Goal: Information Seeking & Learning: Find specific fact

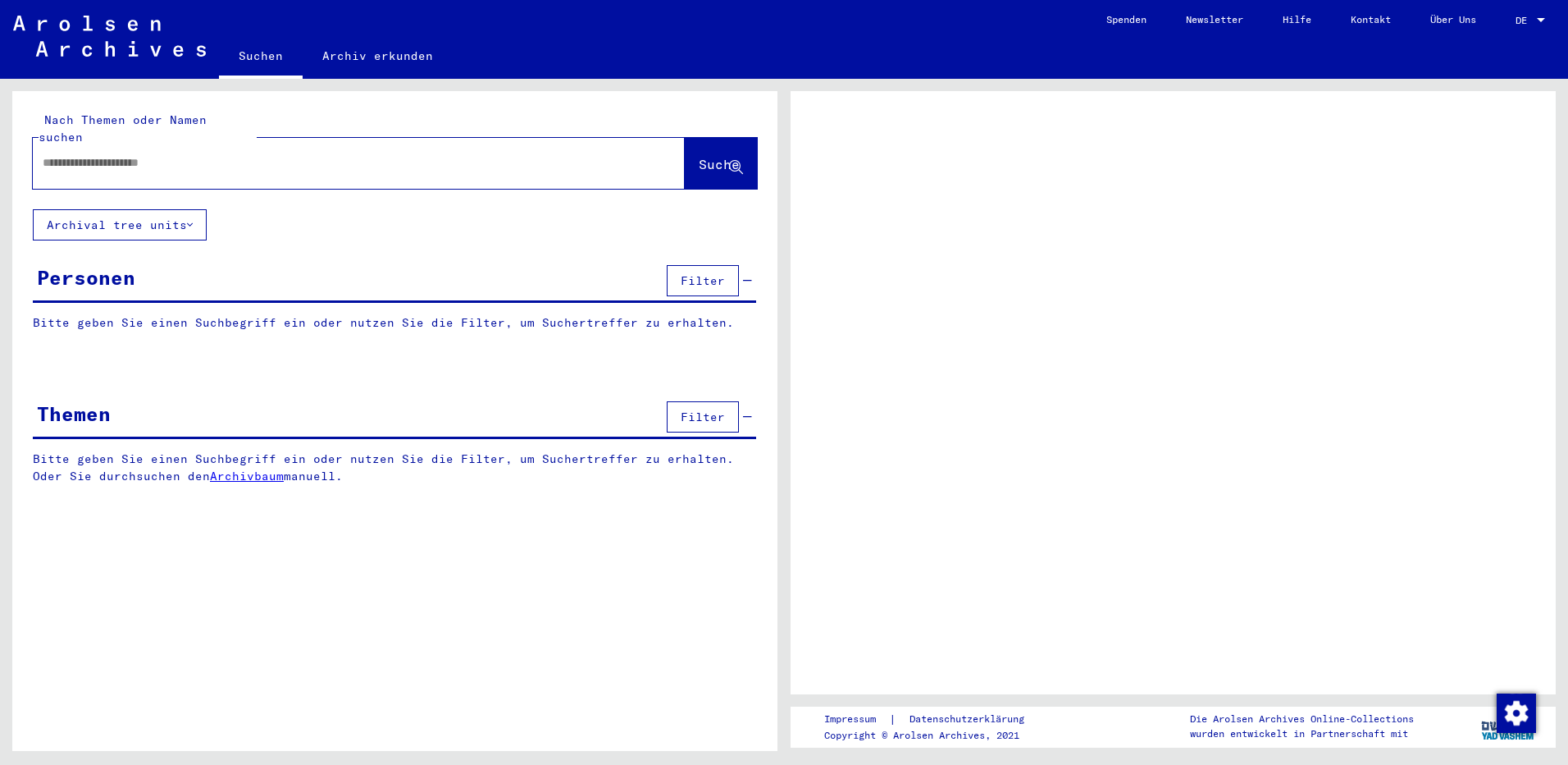
type input "*****"
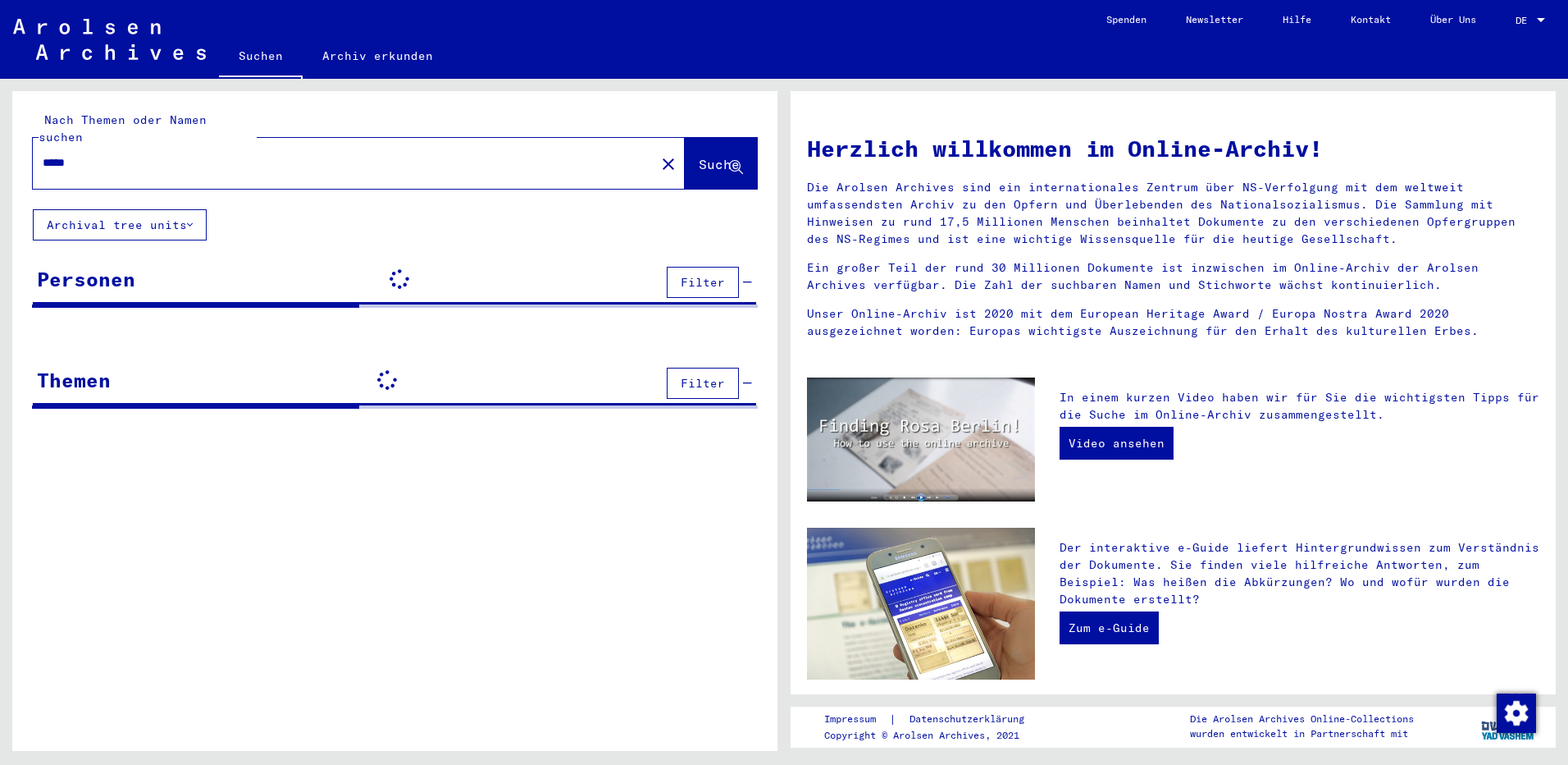
click at [699, 156] on span "Suche" at bounding box center [719, 164] width 41 height 16
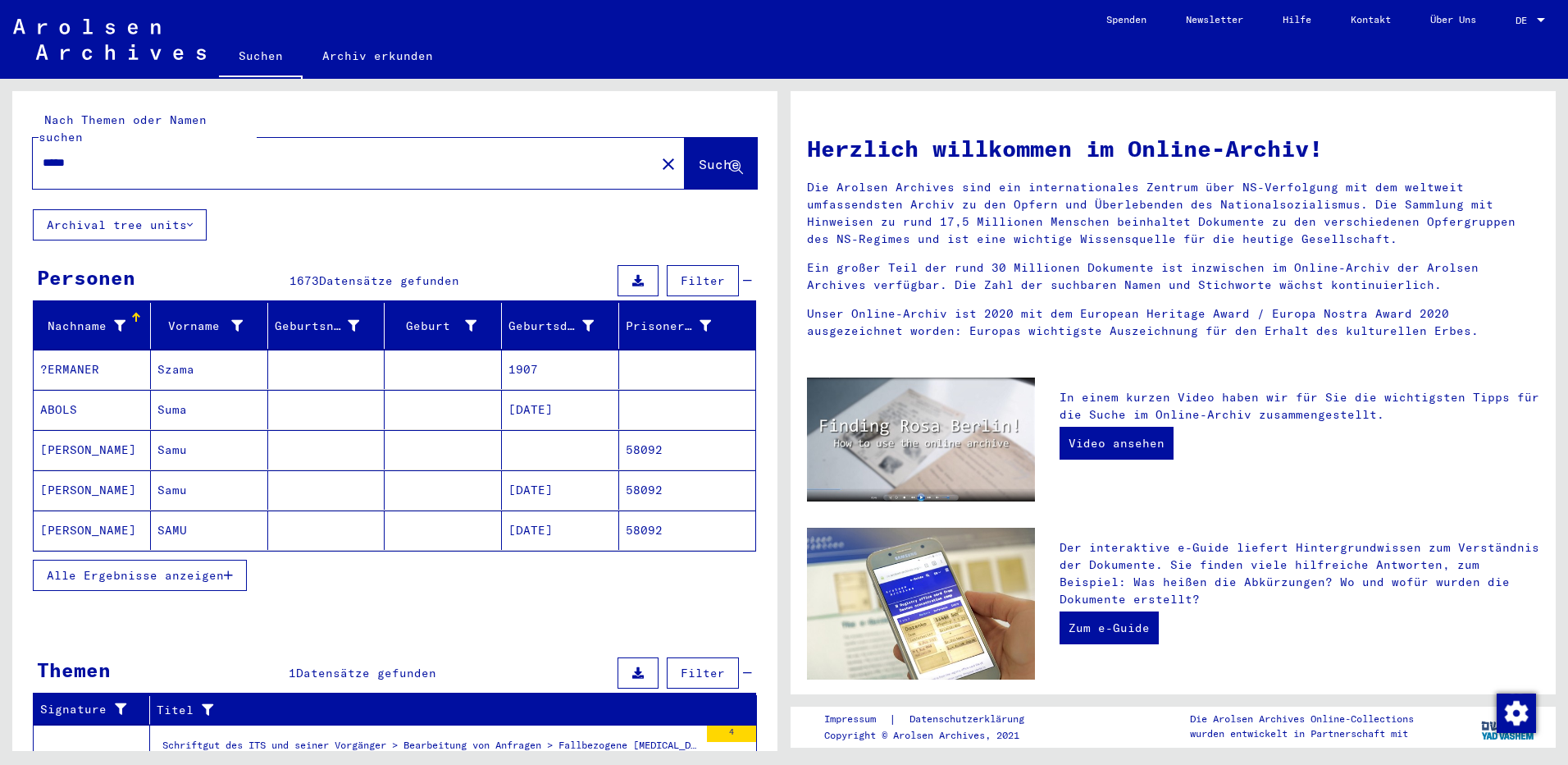
click at [70, 318] on div "Nachname" at bounding box center [83, 326] width 85 height 17
click at [125, 568] on span "Alle Ergebnisse anzeigen" at bounding box center [135, 575] width 177 height 14
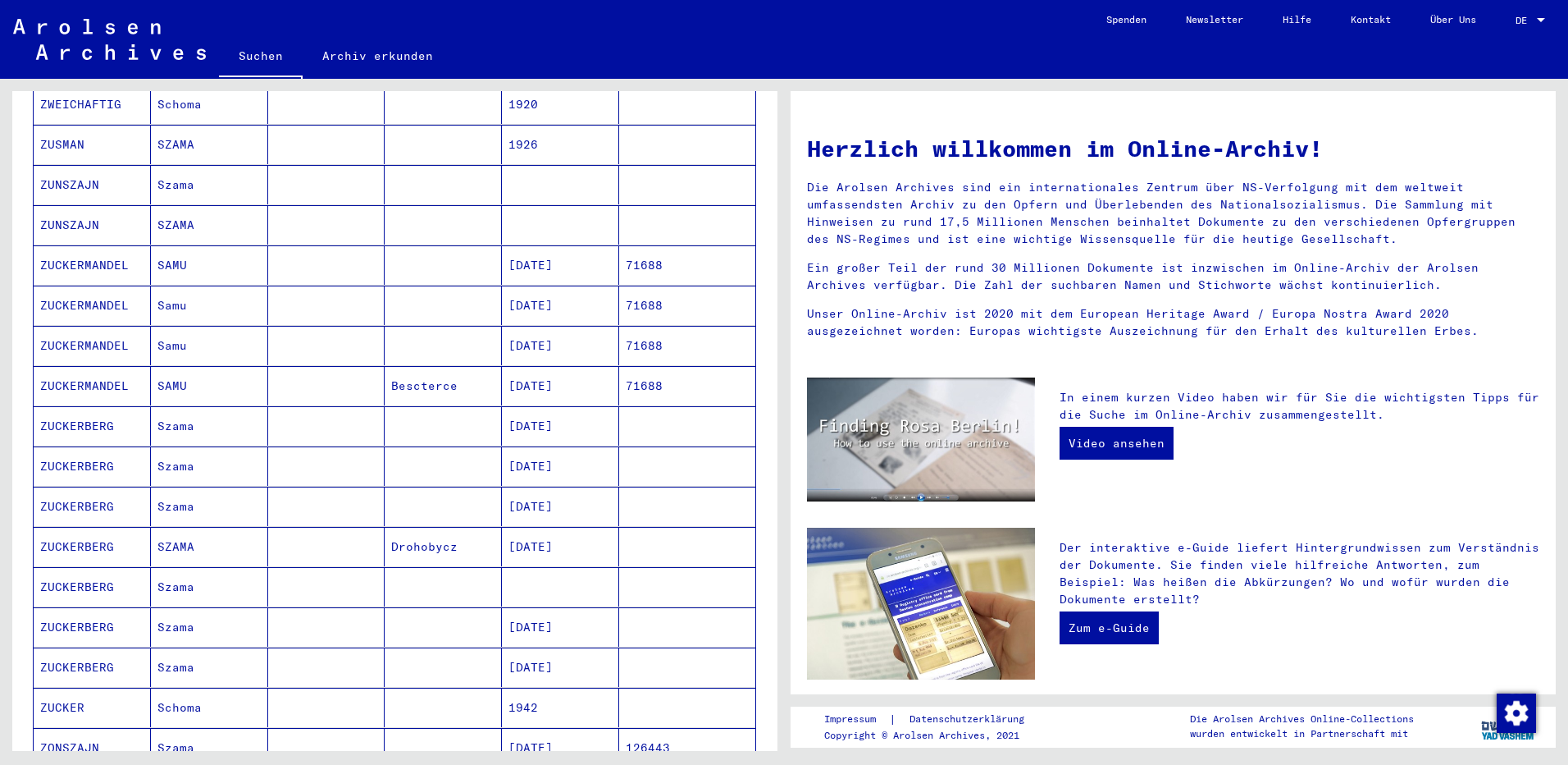
scroll to position [919, 0]
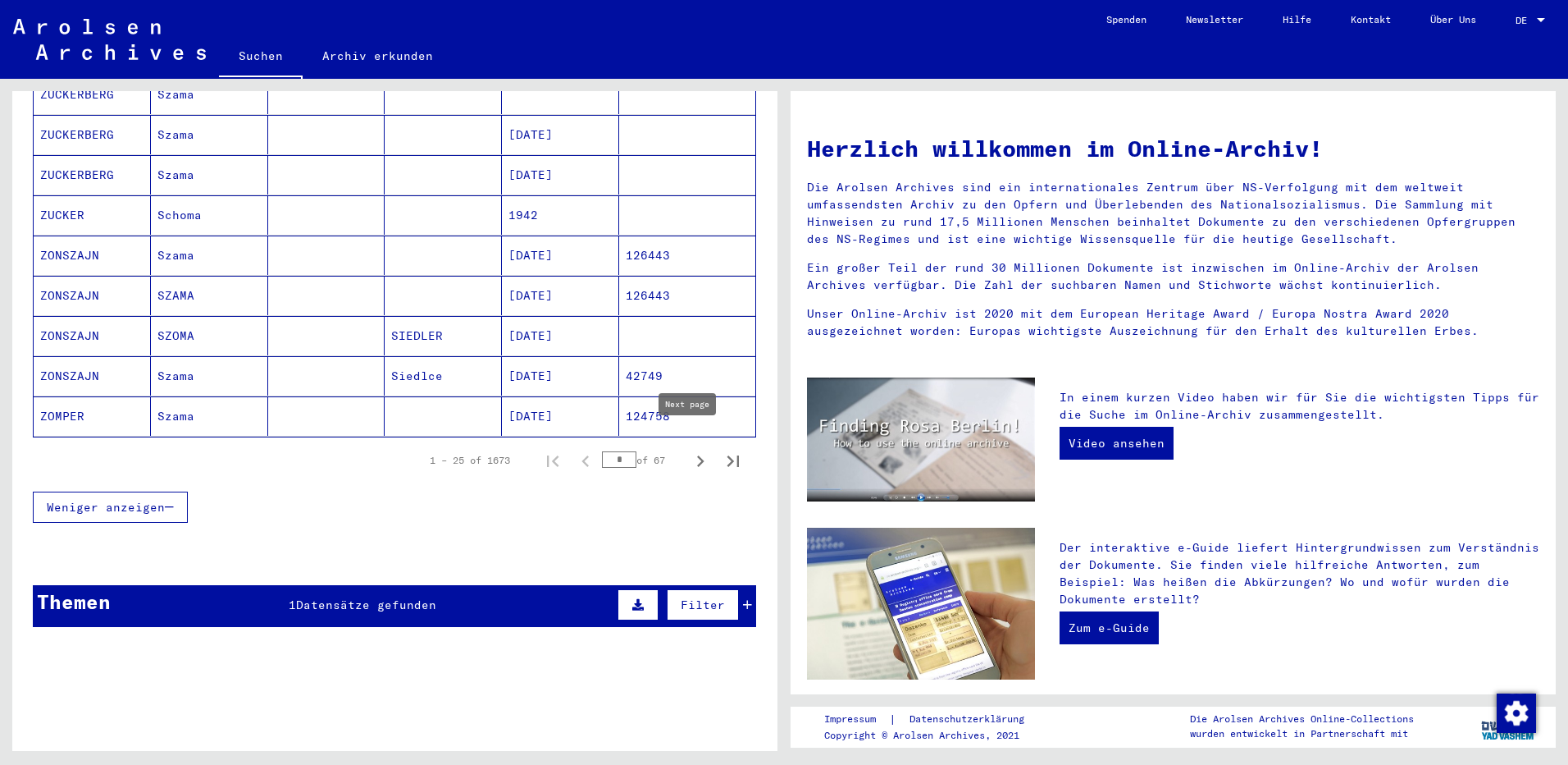
click at [697, 455] on icon "Next page" at bounding box center [700, 461] width 7 height 12
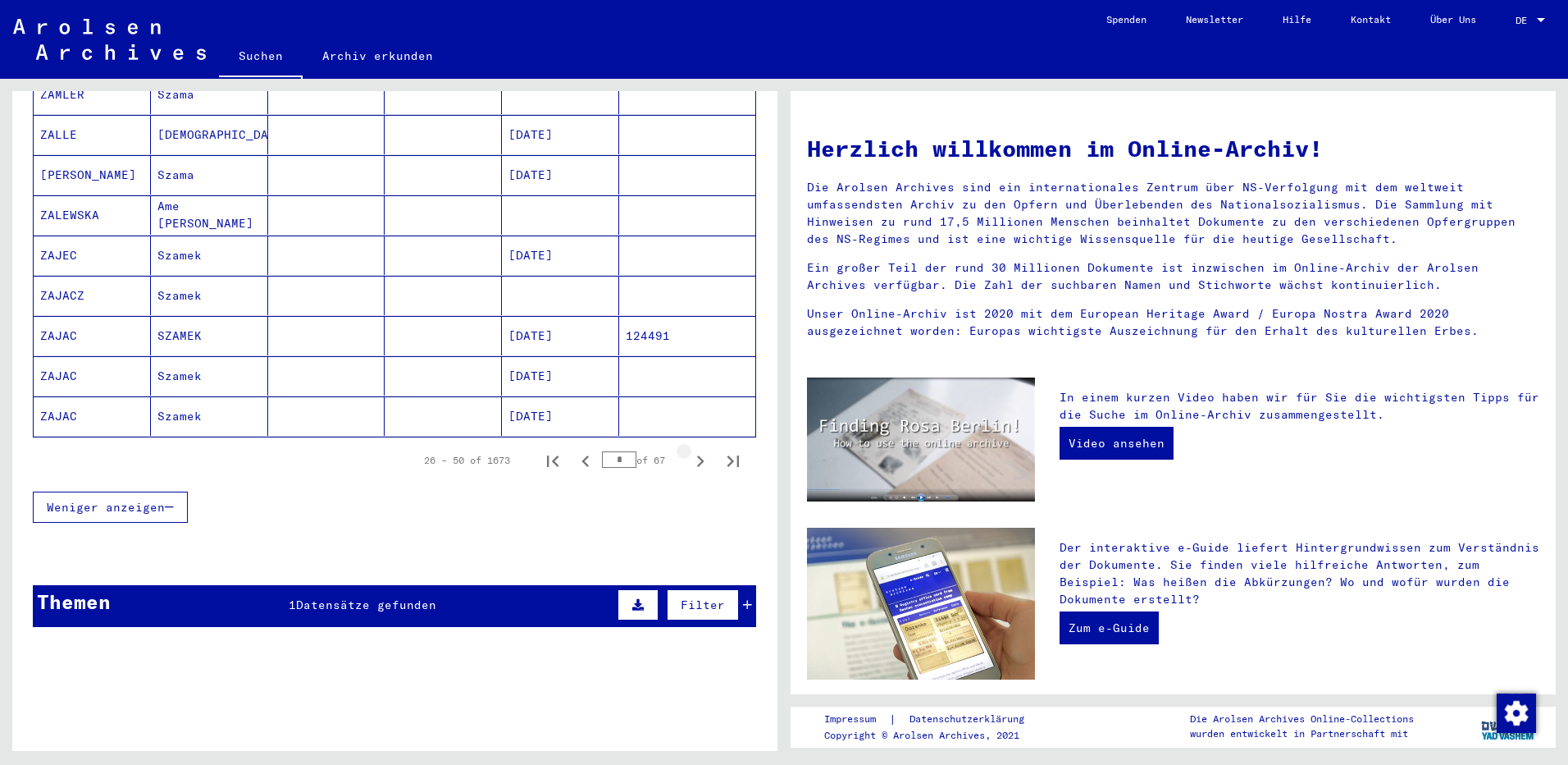
click at [689, 452] on icon "Next page" at bounding box center [700, 461] width 23 height 23
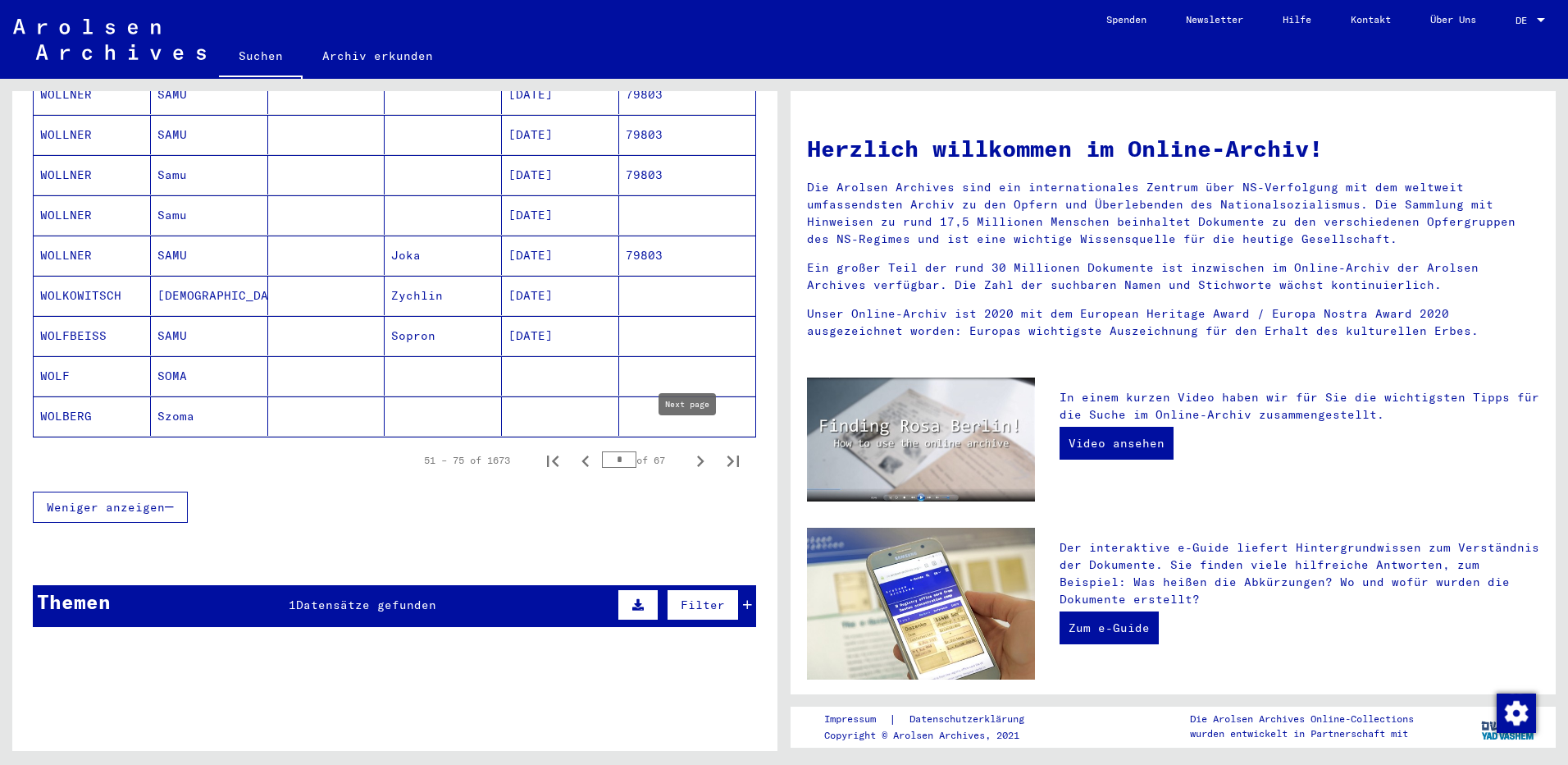
click at [689, 450] on icon "Next page" at bounding box center [700, 461] width 23 height 23
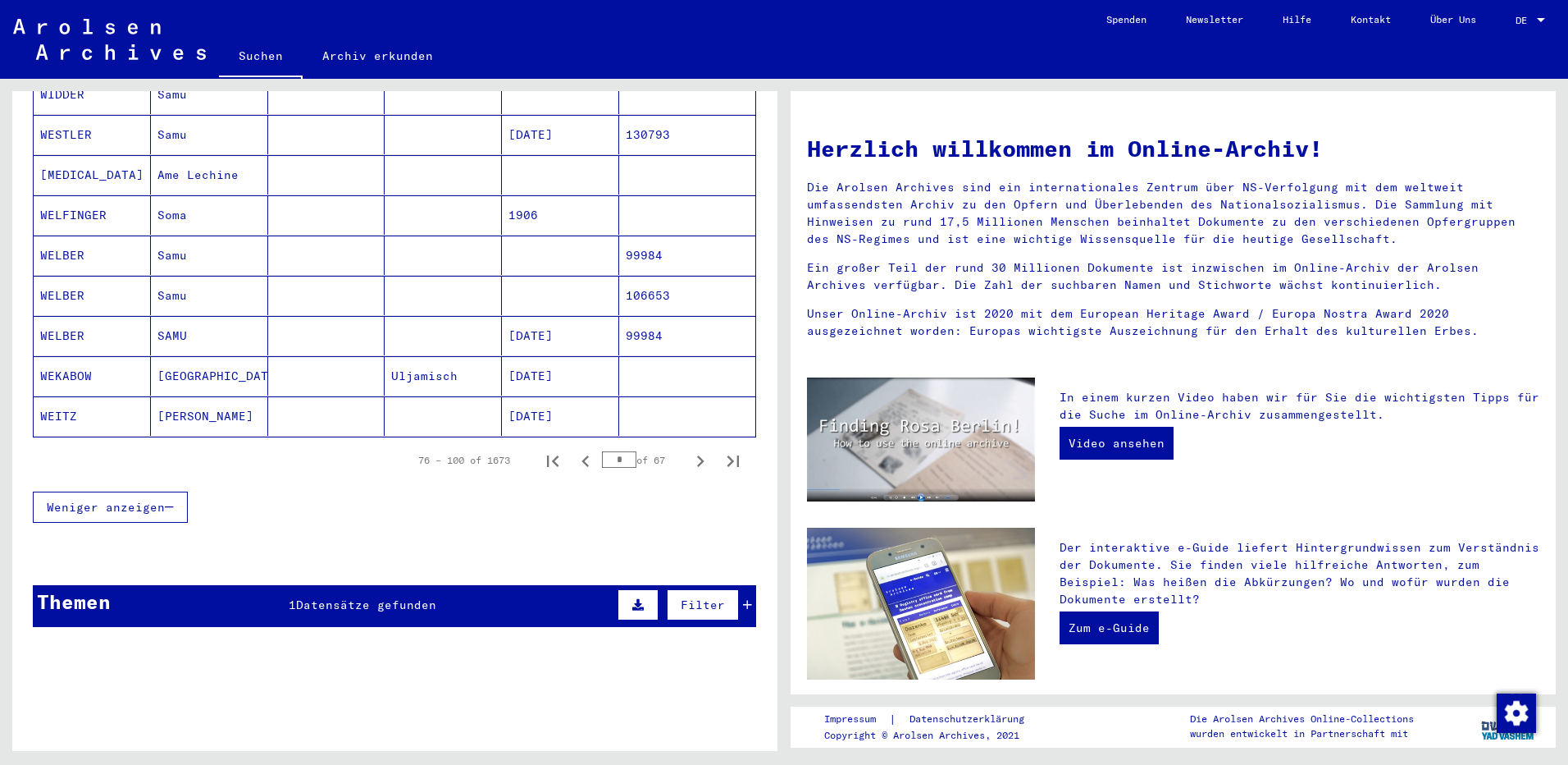
click at [694, 450] on icon "Next page" at bounding box center [700, 461] width 23 height 23
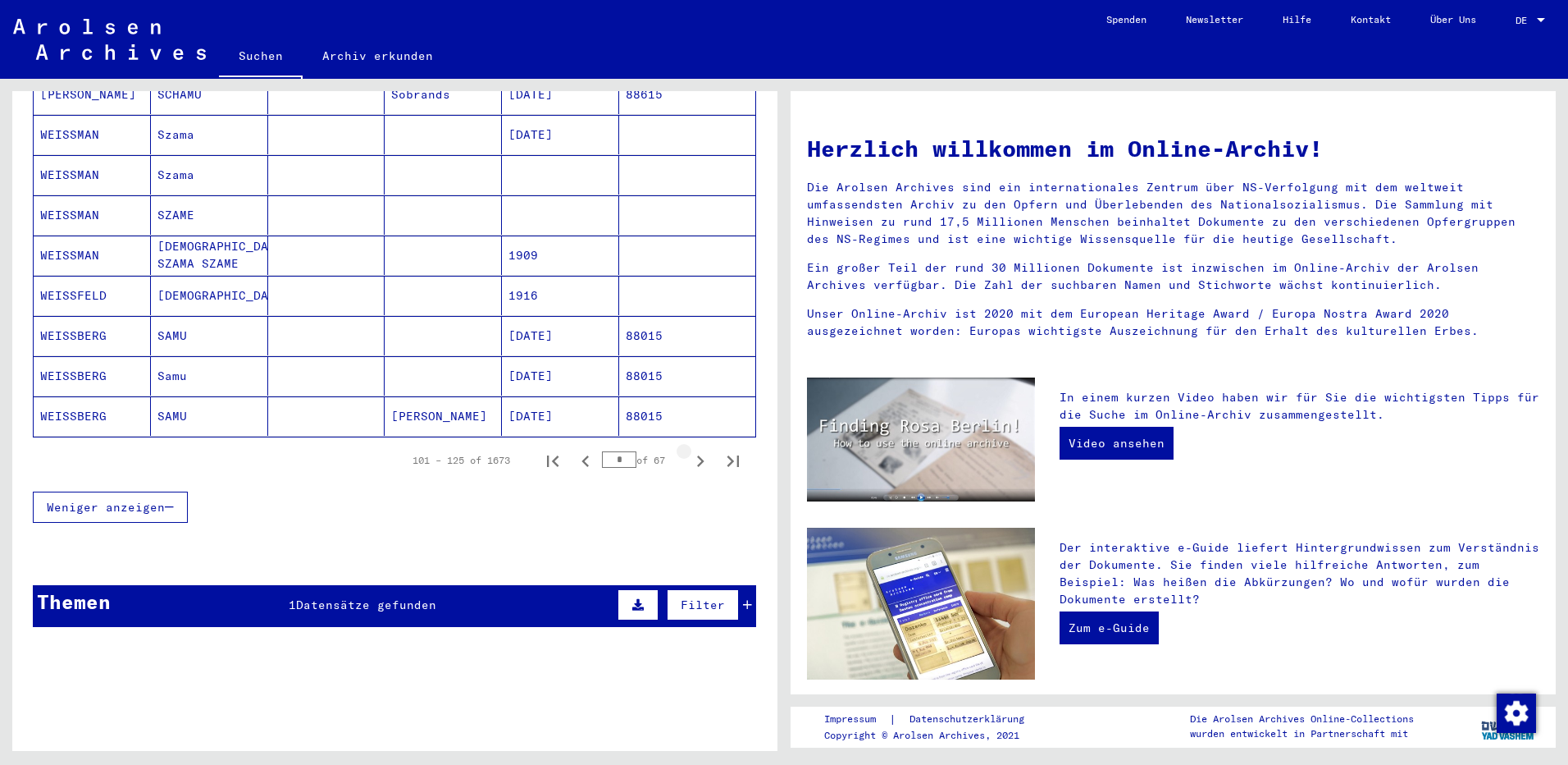
click at [694, 450] on icon "Next page" at bounding box center [700, 461] width 23 height 23
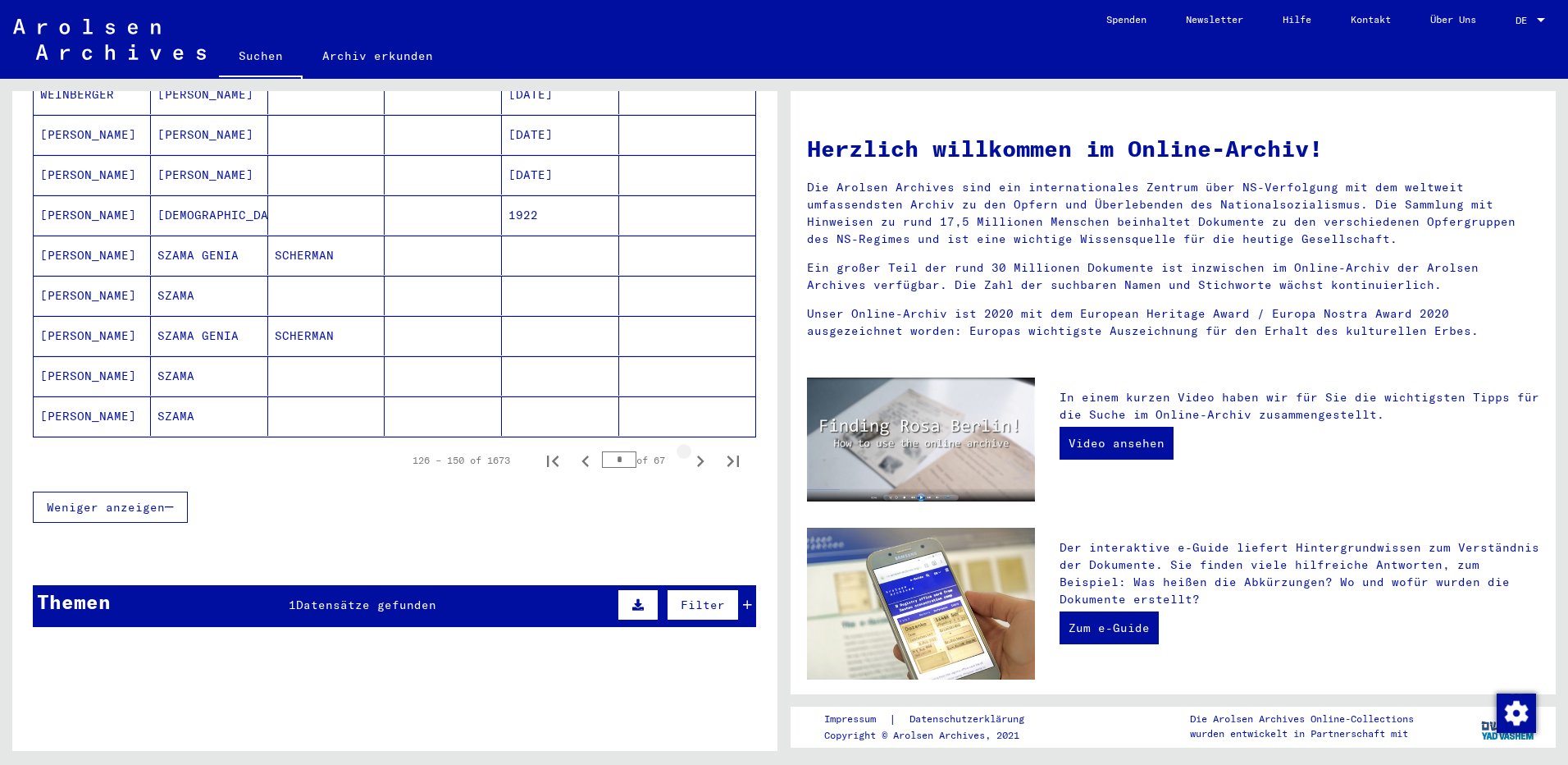
click at [694, 450] on icon "Next page" at bounding box center [700, 461] width 23 height 23
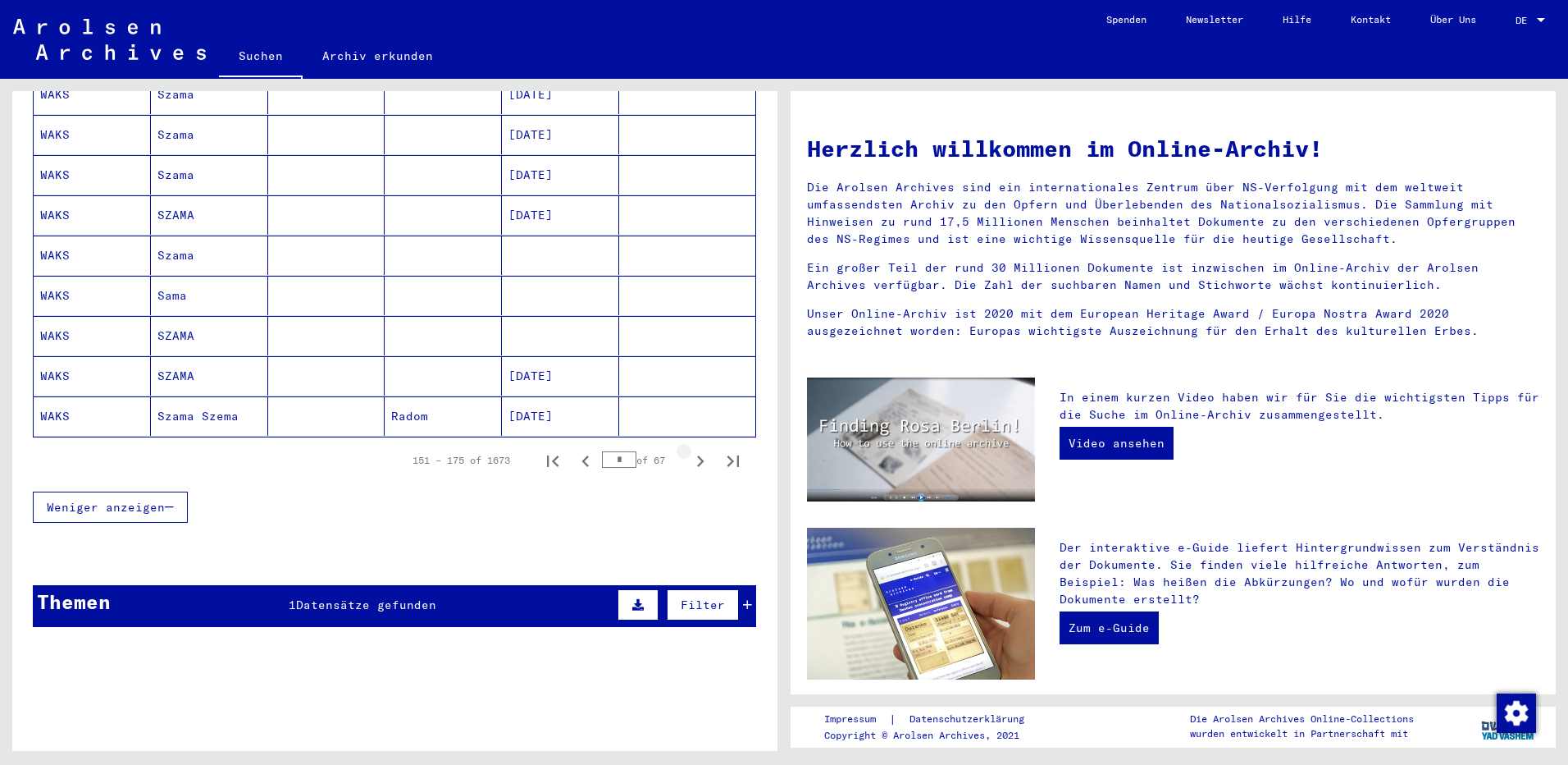
click at [694, 450] on icon "Next page" at bounding box center [700, 461] width 23 height 23
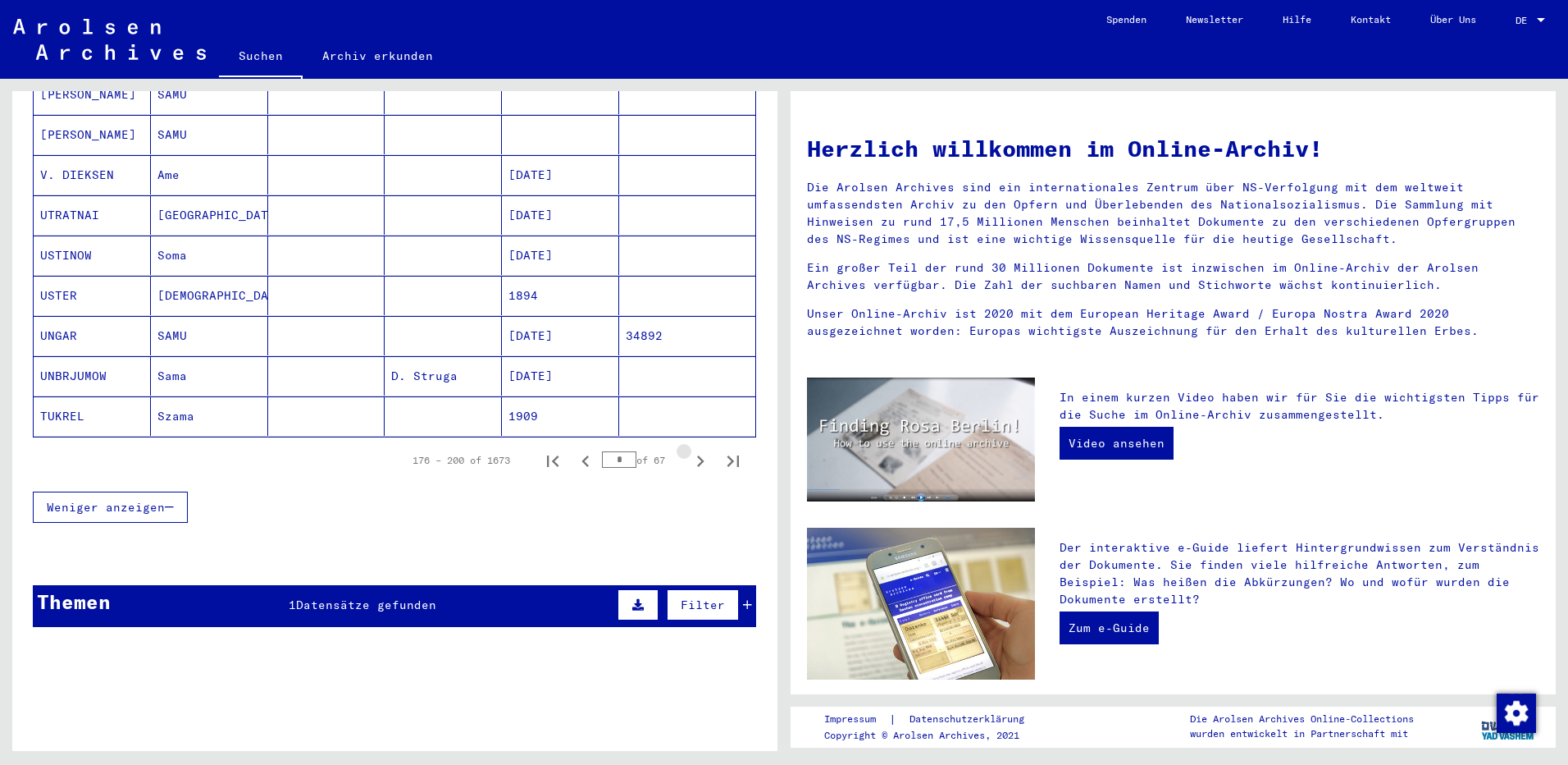
click at [694, 450] on icon "Next page" at bounding box center [700, 461] width 23 height 23
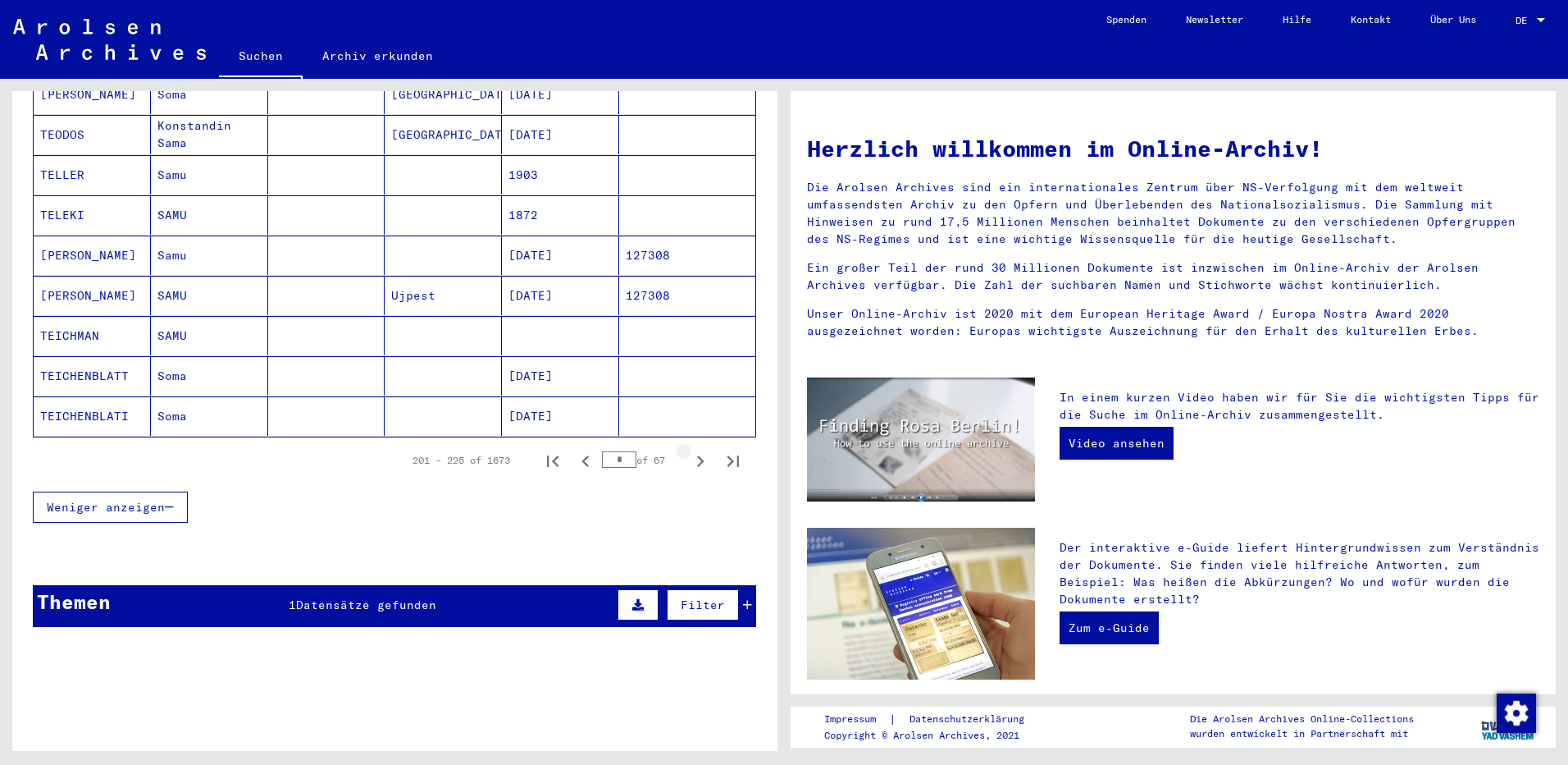
click at [694, 450] on icon "Next page" at bounding box center [700, 461] width 23 height 23
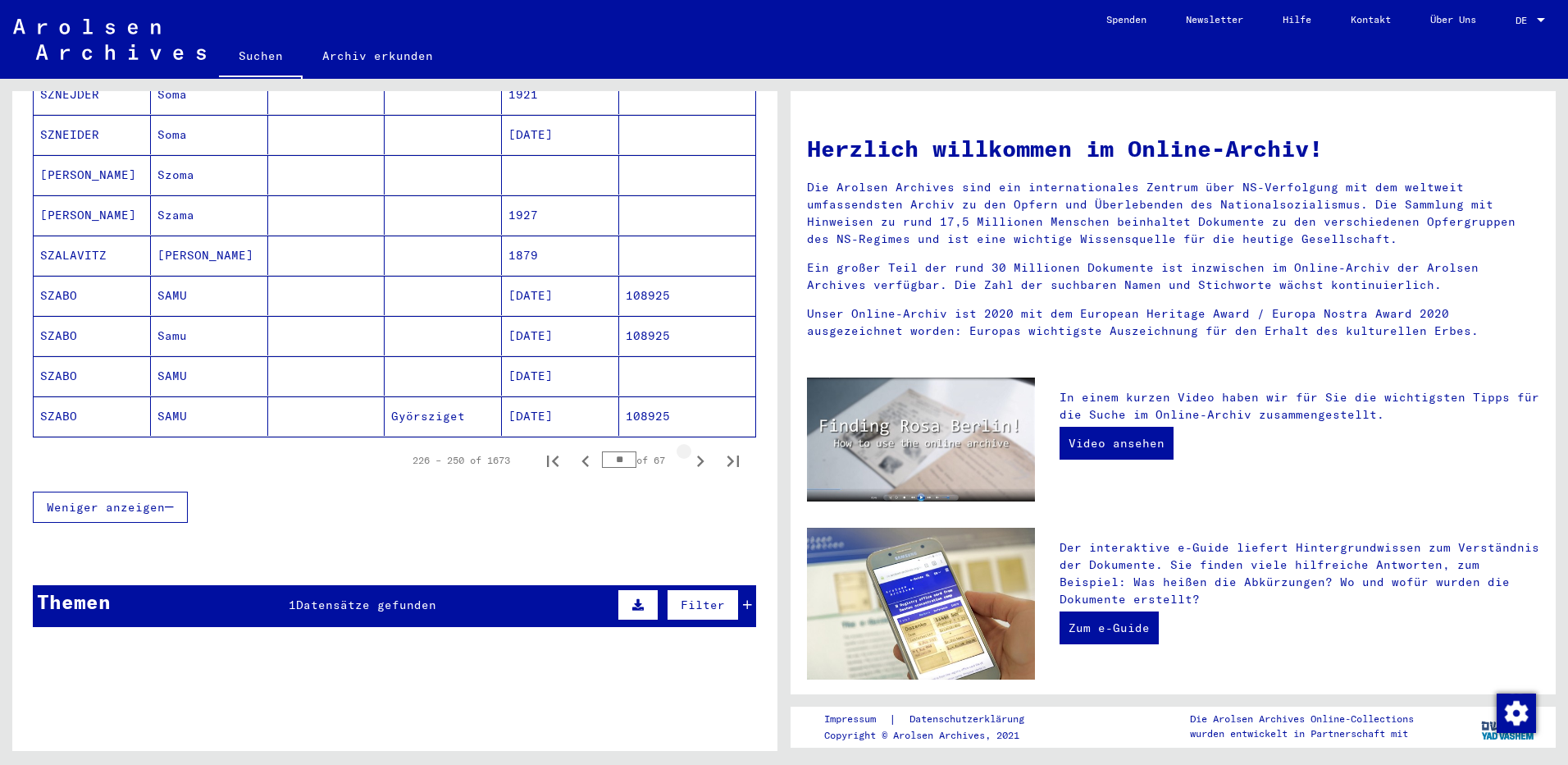
click at [694, 450] on icon "Next page" at bounding box center [700, 461] width 23 height 23
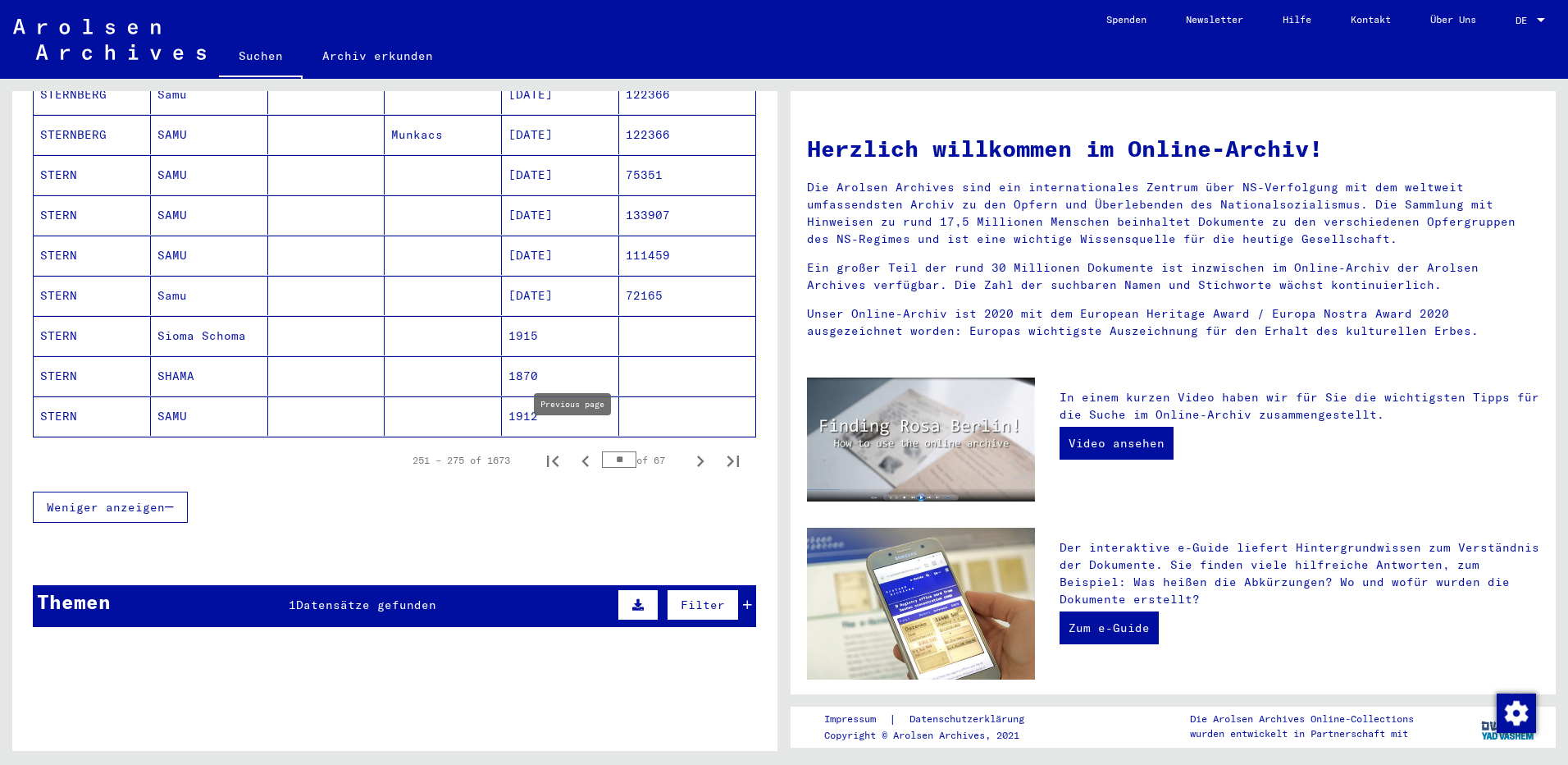
click at [579, 450] on icon "Previous page" at bounding box center [585, 461] width 23 height 23
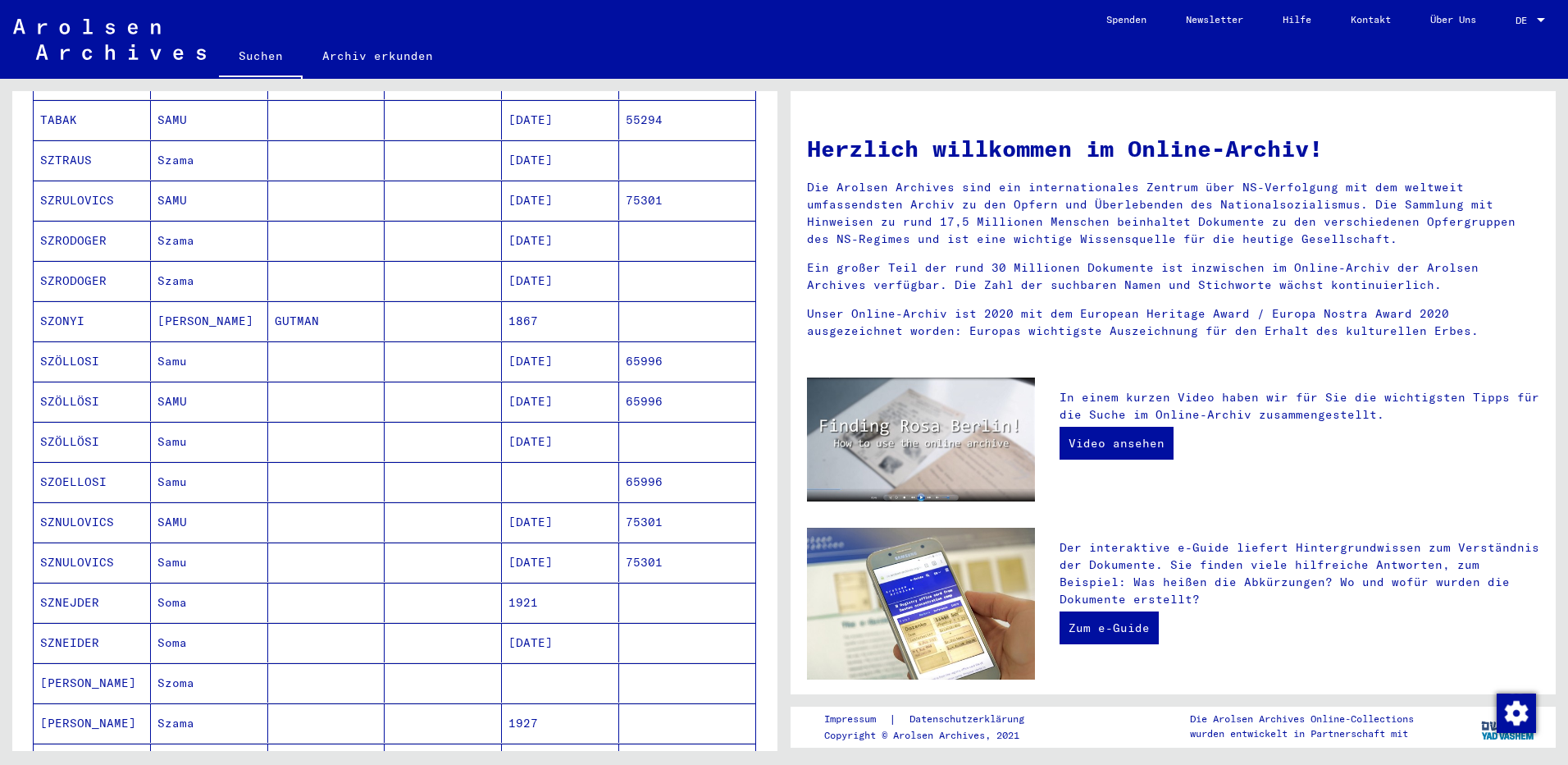
scroll to position [902, 0]
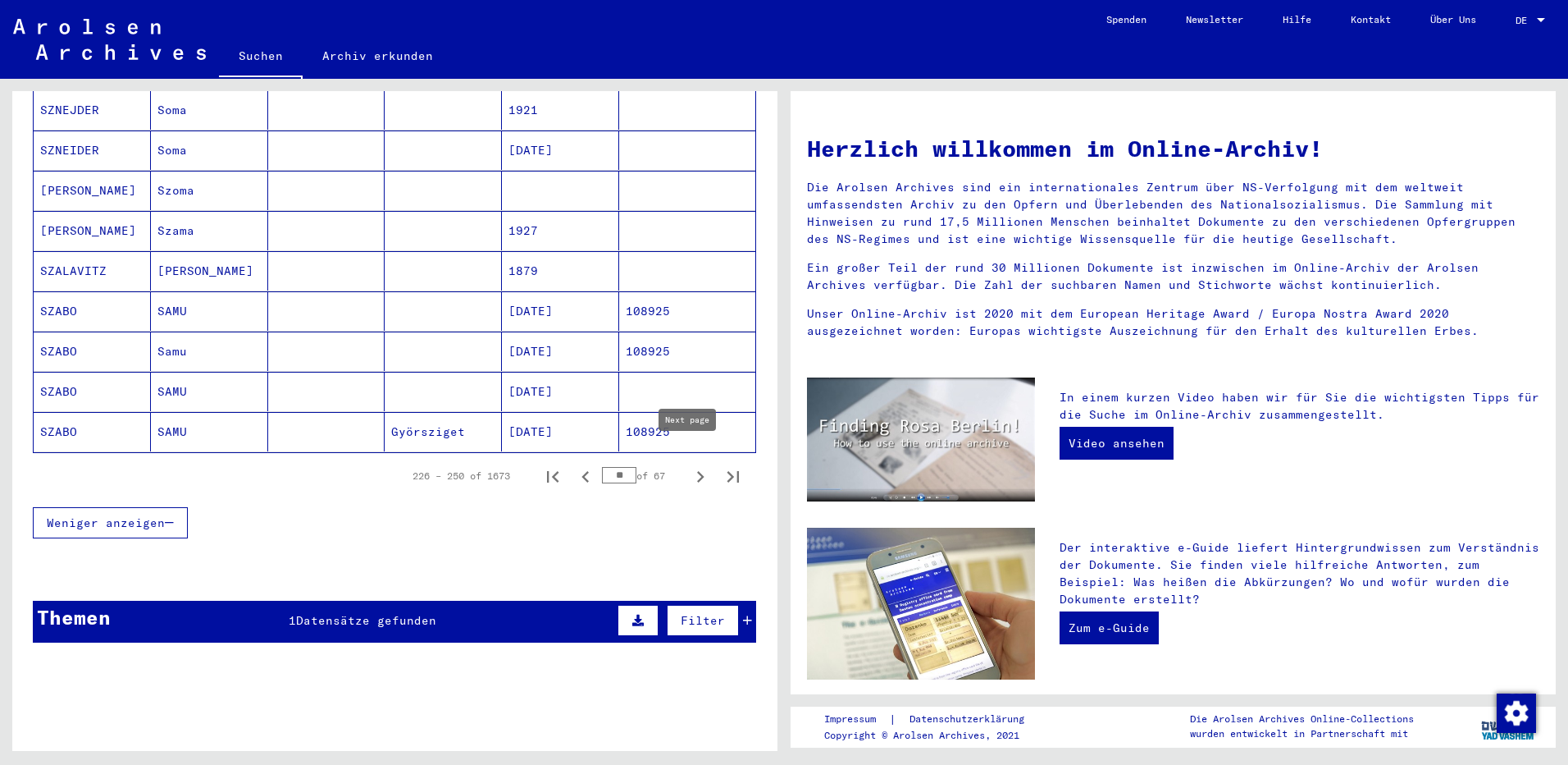
click at [700, 460] on button "Next page" at bounding box center [700, 476] width 32 height 33
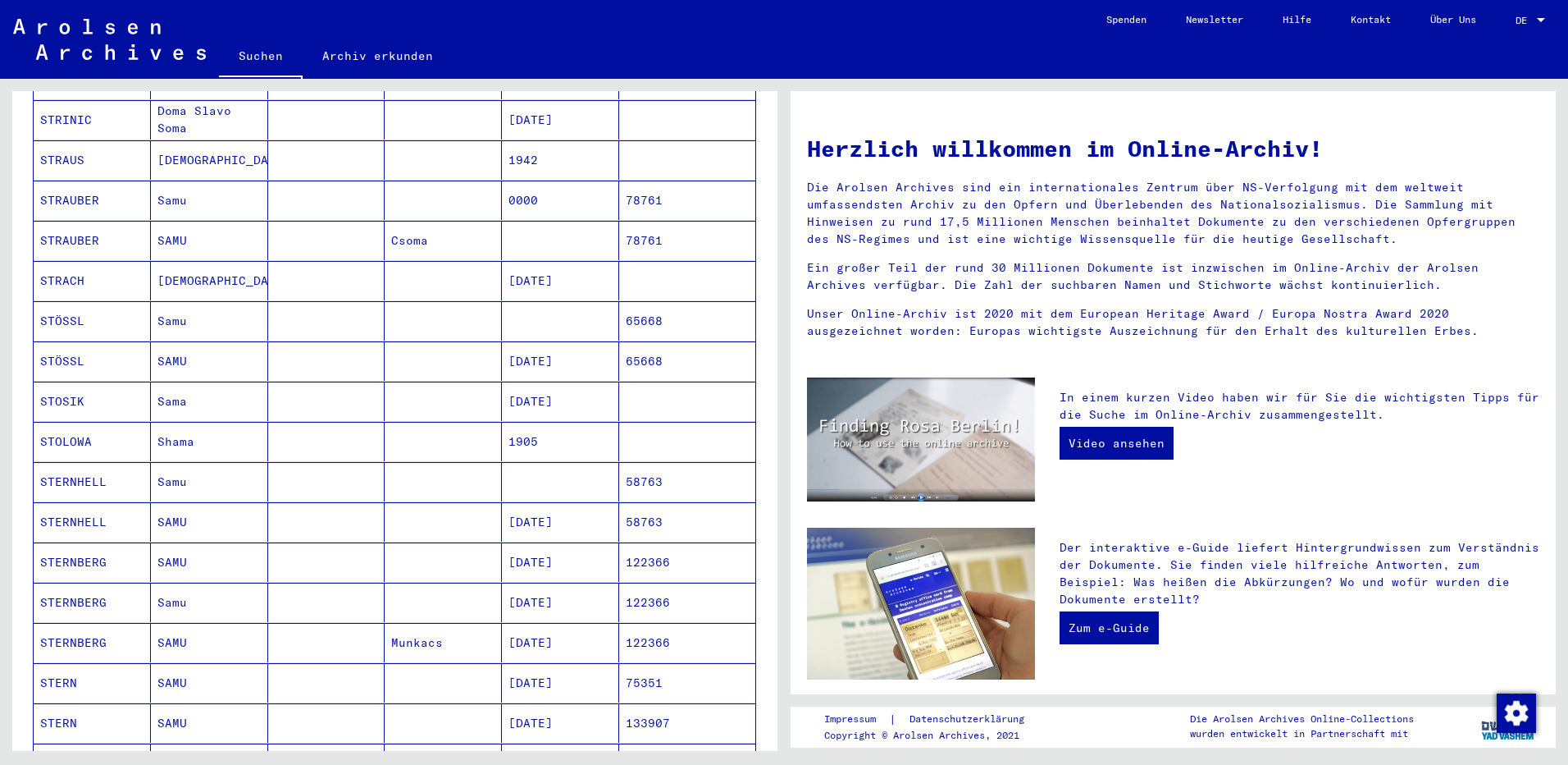
scroll to position [919, 0]
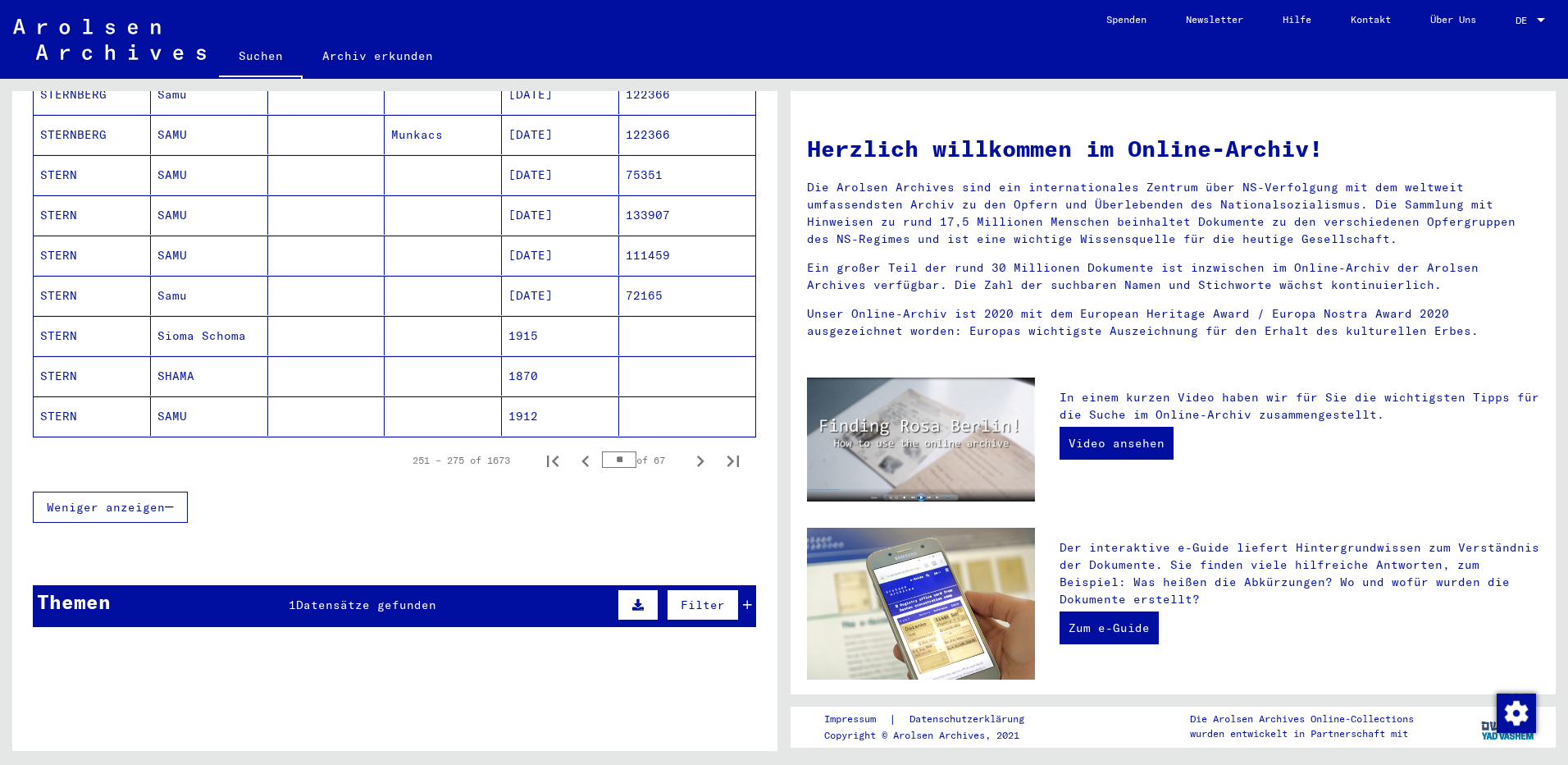
click at [689, 450] on icon "Next page" at bounding box center [700, 461] width 23 height 23
click at [691, 450] on icon "Next page" at bounding box center [700, 461] width 23 height 23
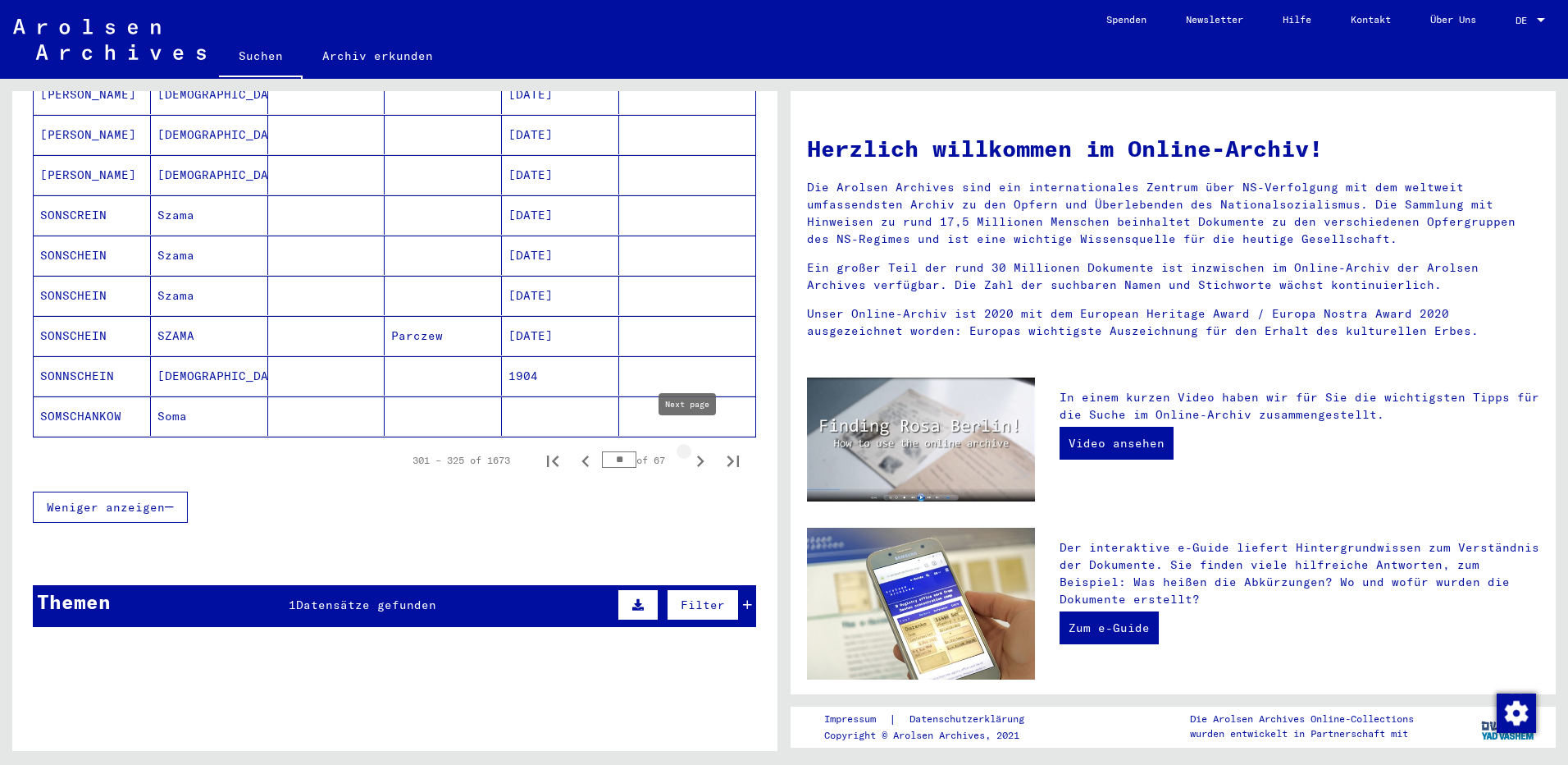
click at [697, 455] on icon "Next page" at bounding box center [700, 461] width 7 height 12
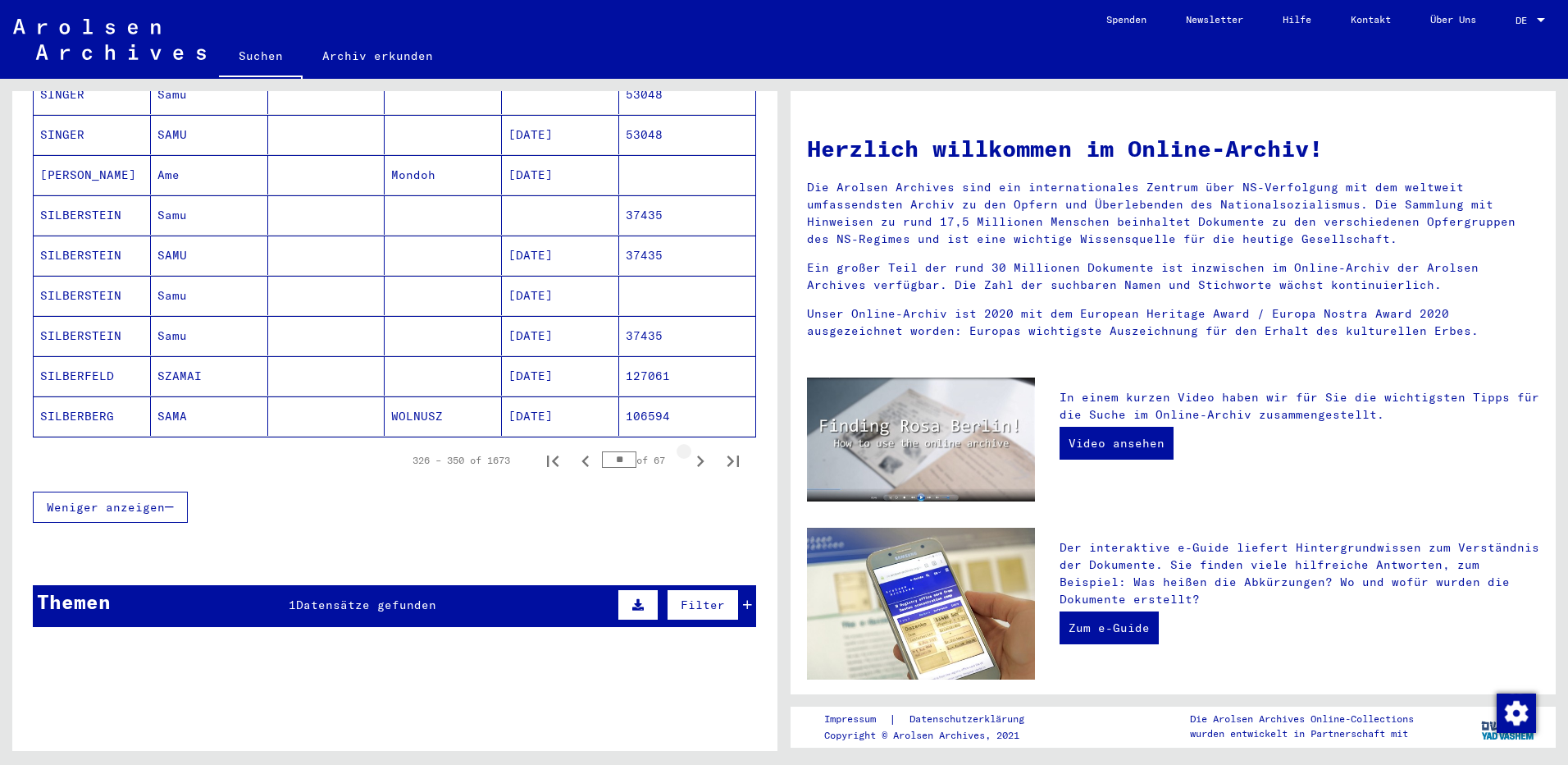
click at [697, 455] on icon "Next page" at bounding box center [700, 461] width 7 height 12
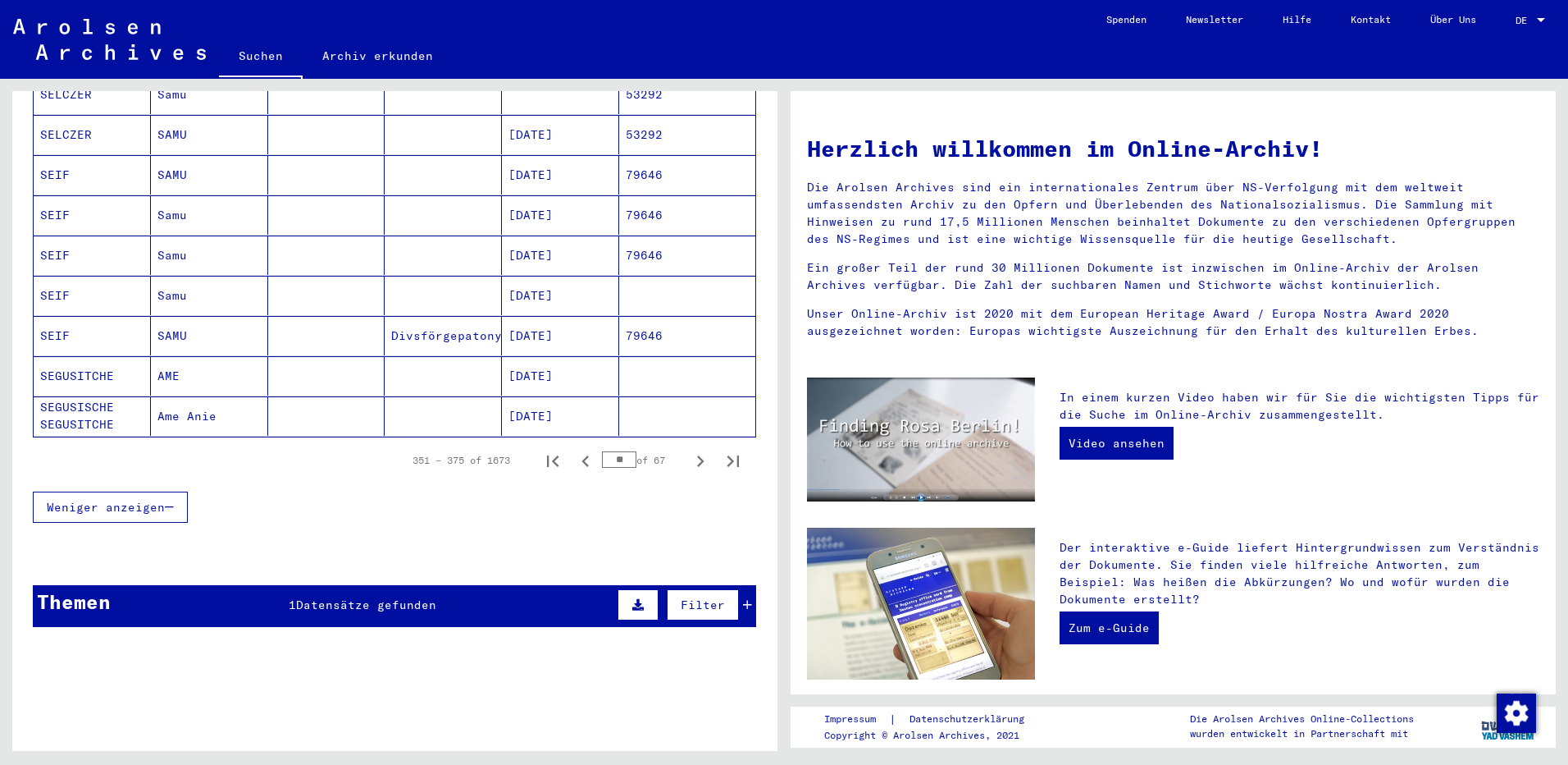
click at [697, 455] on icon "Next page" at bounding box center [700, 461] width 7 height 12
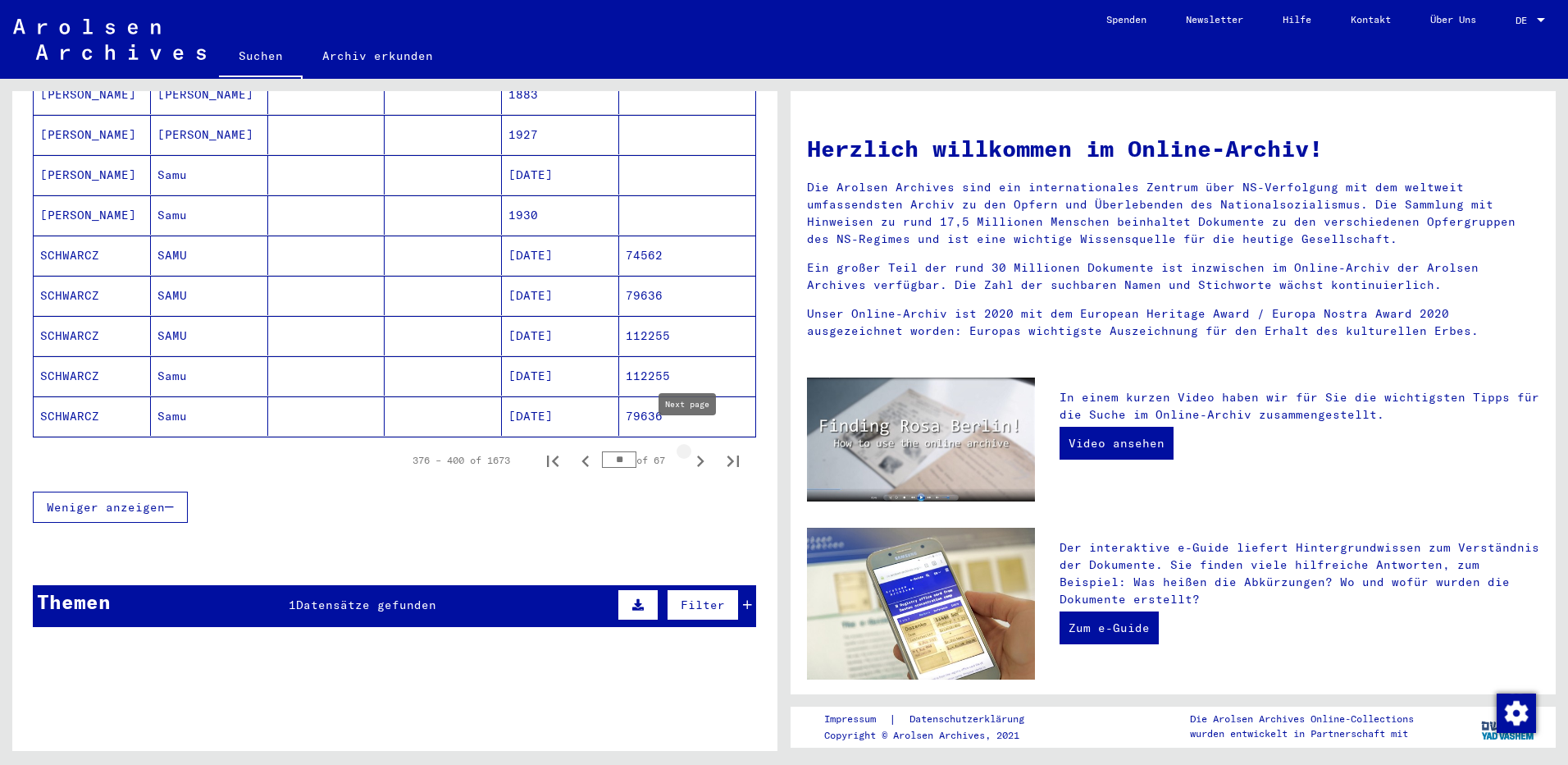
click at [693, 450] on icon "Next page" at bounding box center [700, 461] width 23 height 23
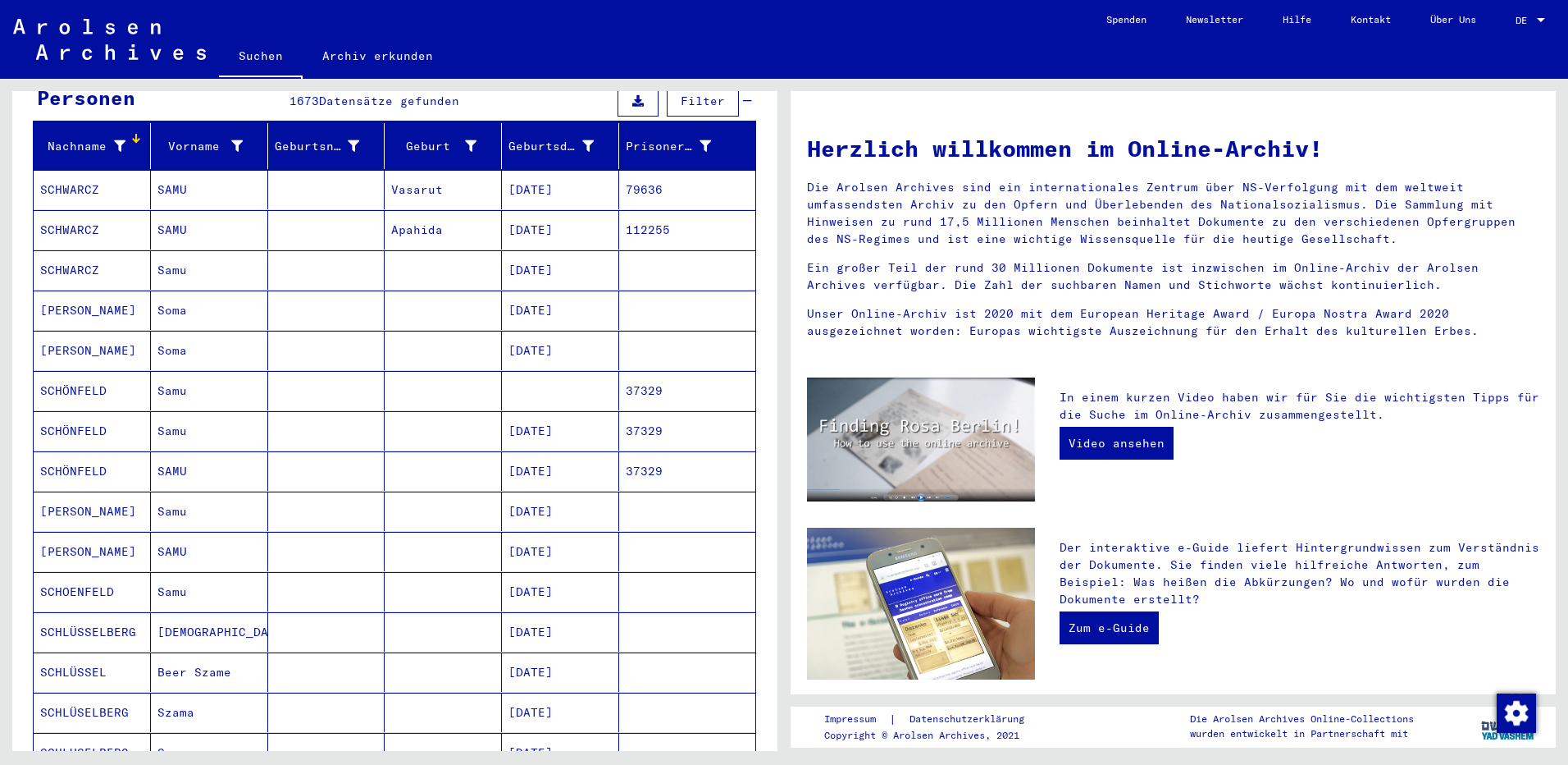
scroll to position [672, 0]
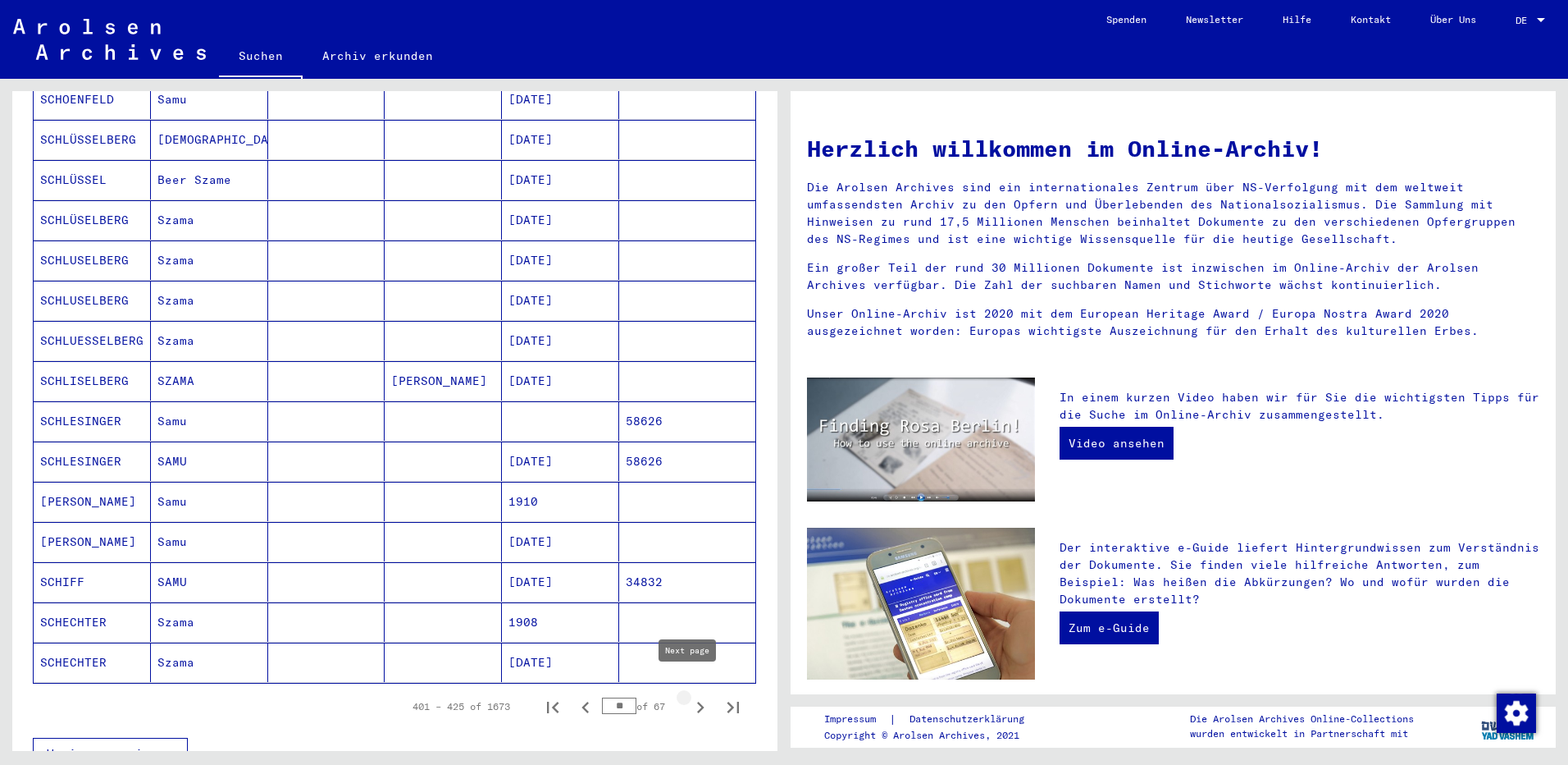
click at [689, 695] on icon "Next page" at bounding box center [700, 706] width 23 height 23
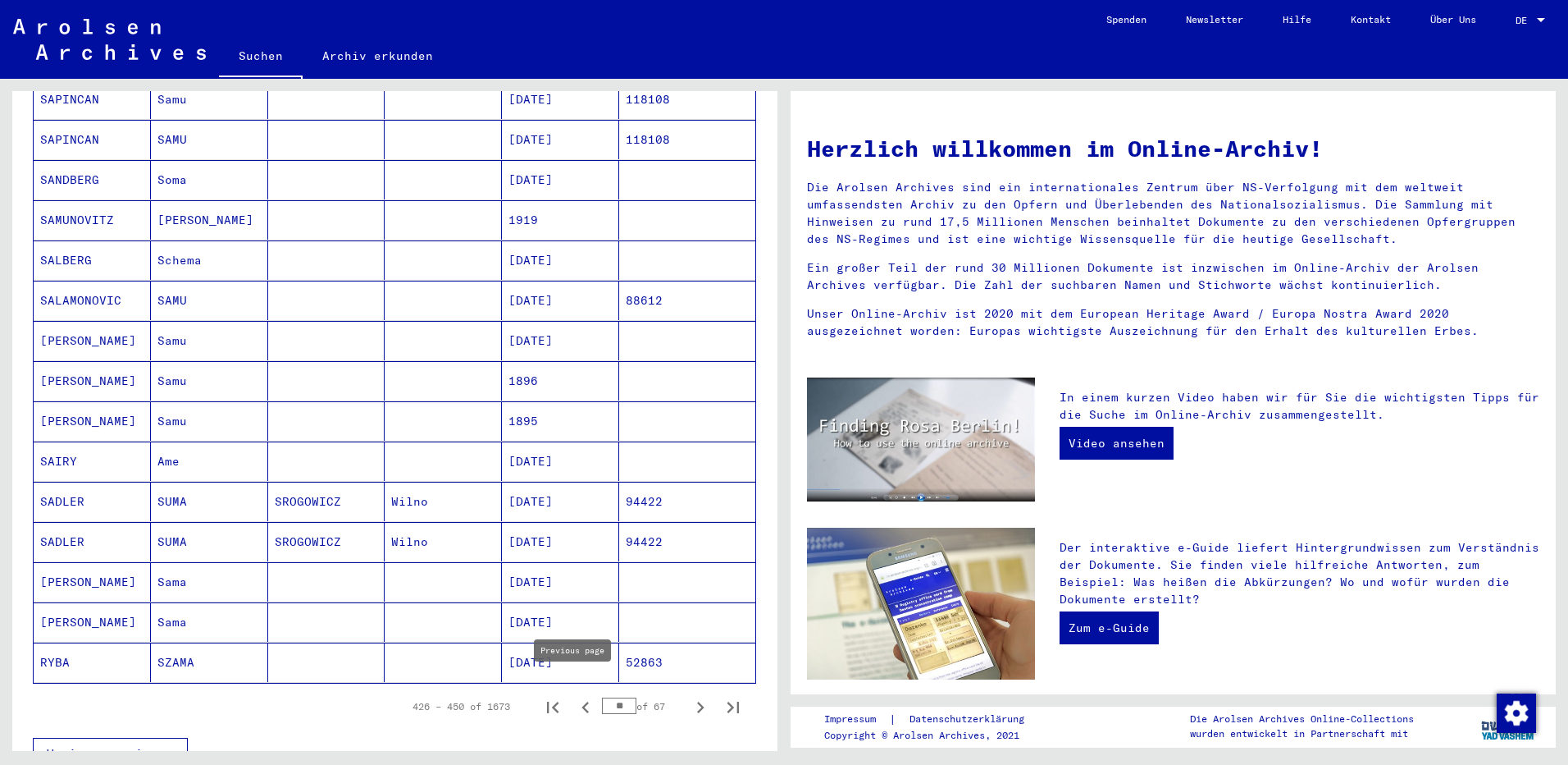
click at [574, 698] on icon "Previous page" at bounding box center [585, 706] width 23 height 23
type input "**"
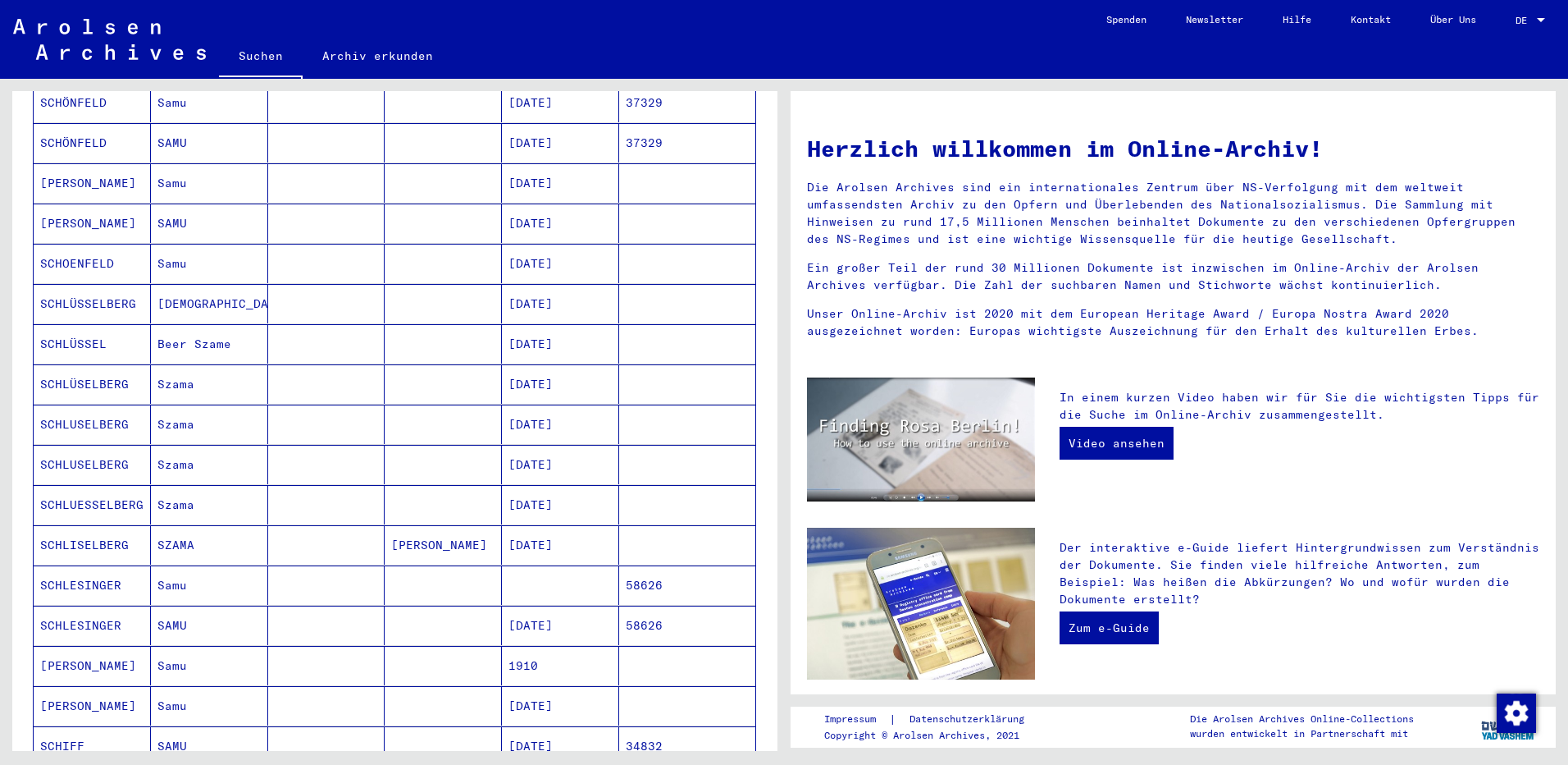
scroll to position [754, 0]
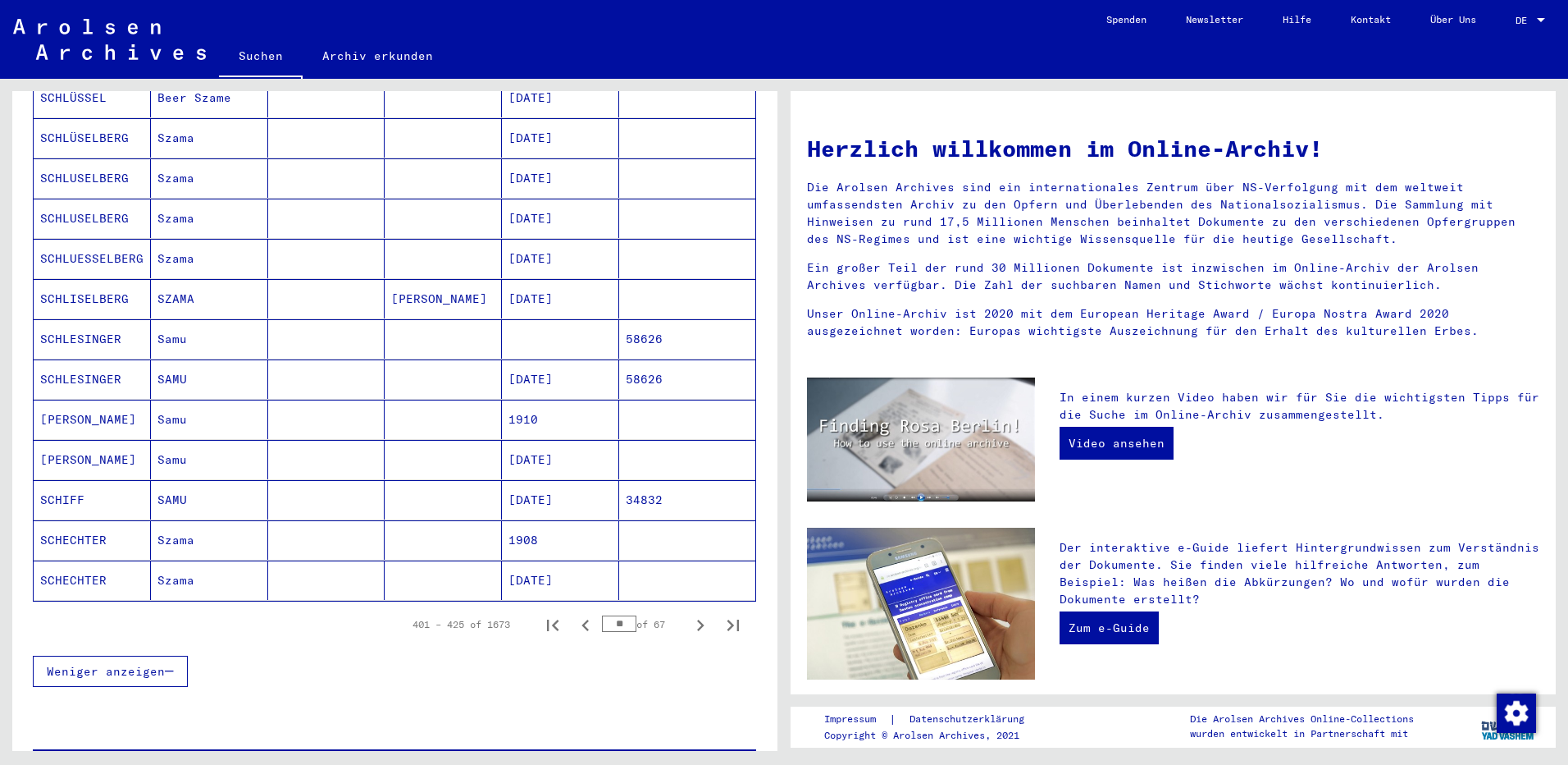
click at [502, 401] on mat-cell "1910" at bounding box center [561, 419] width 117 height 40
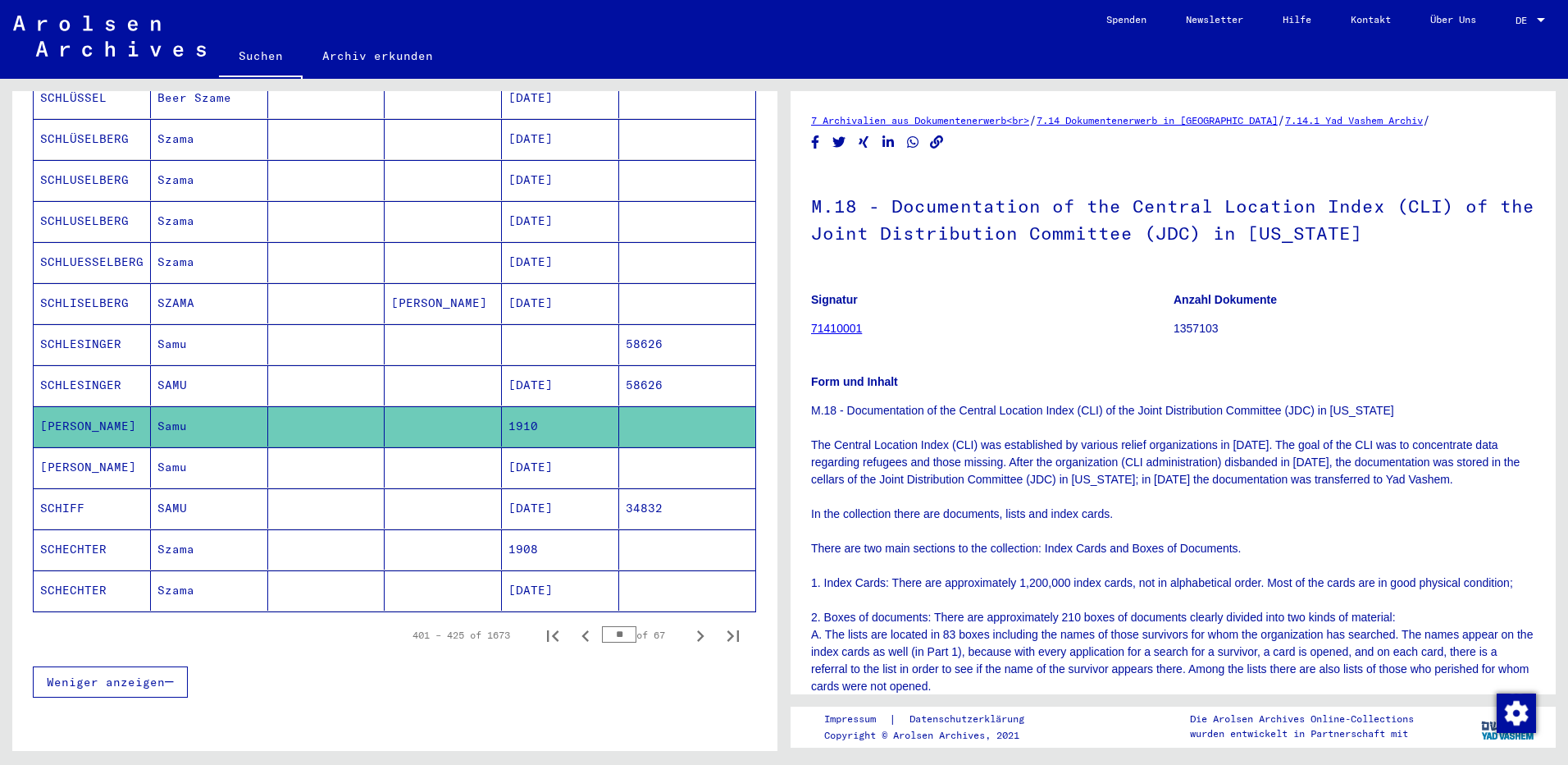
click at [458, 283] on mat-cell "[PERSON_NAME]" at bounding box center [443, 303] width 117 height 41
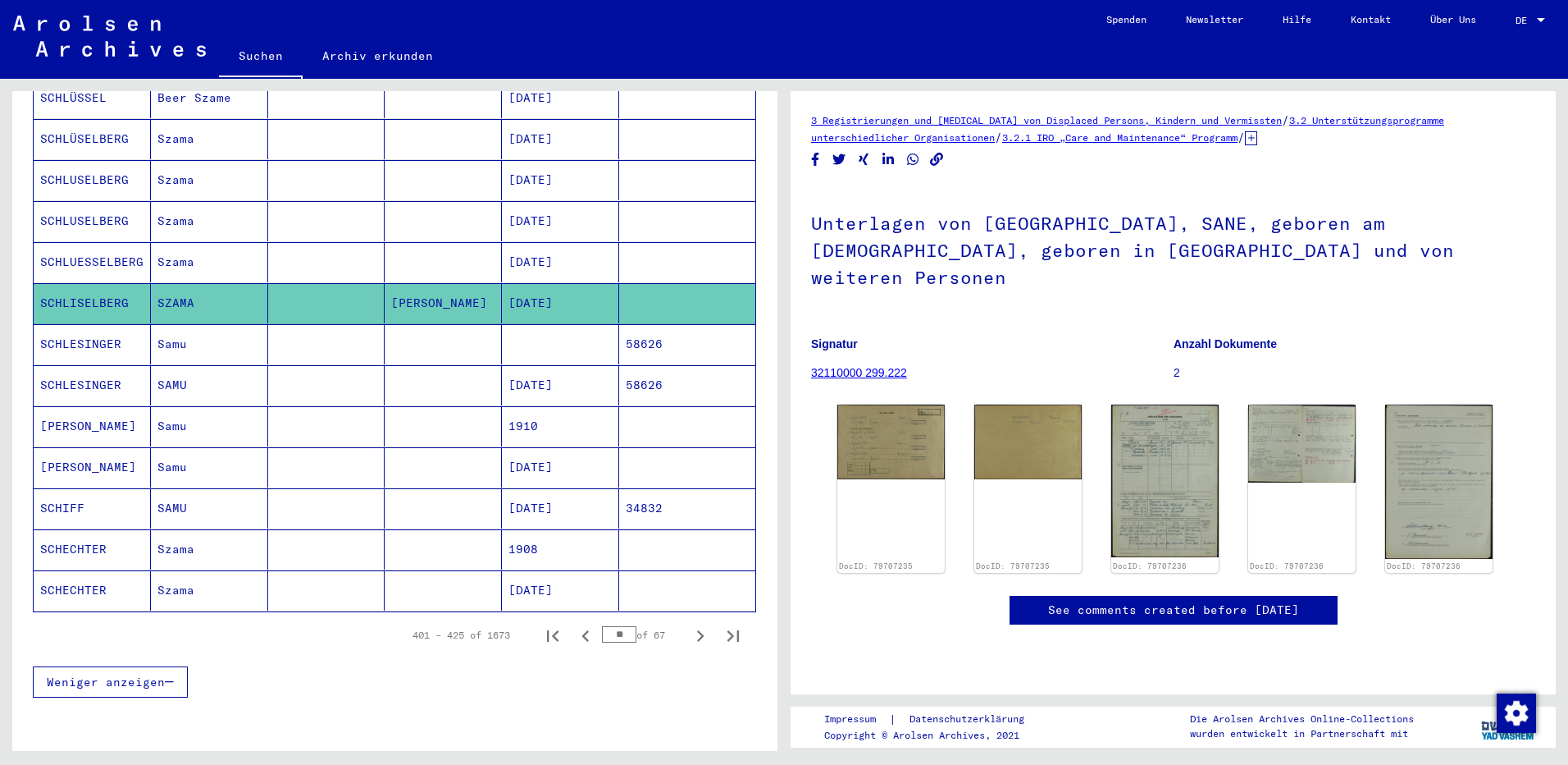
click at [162, 32] on img at bounding box center [110, 35] width 193 height 41
